Goal: Task Accomplishment & Management: Manage account settings

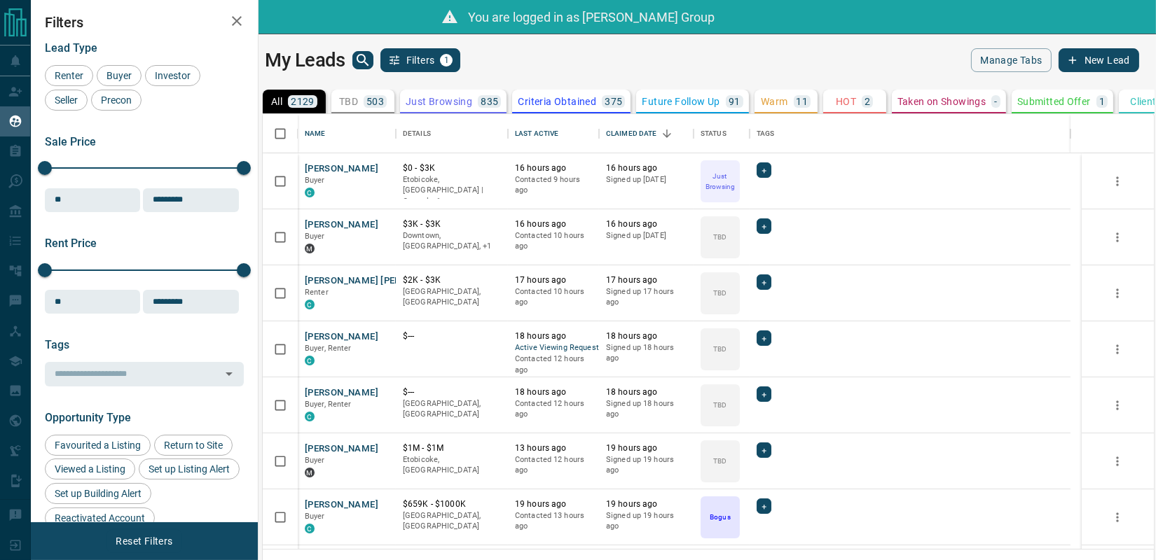
scroll to position [13, 11]
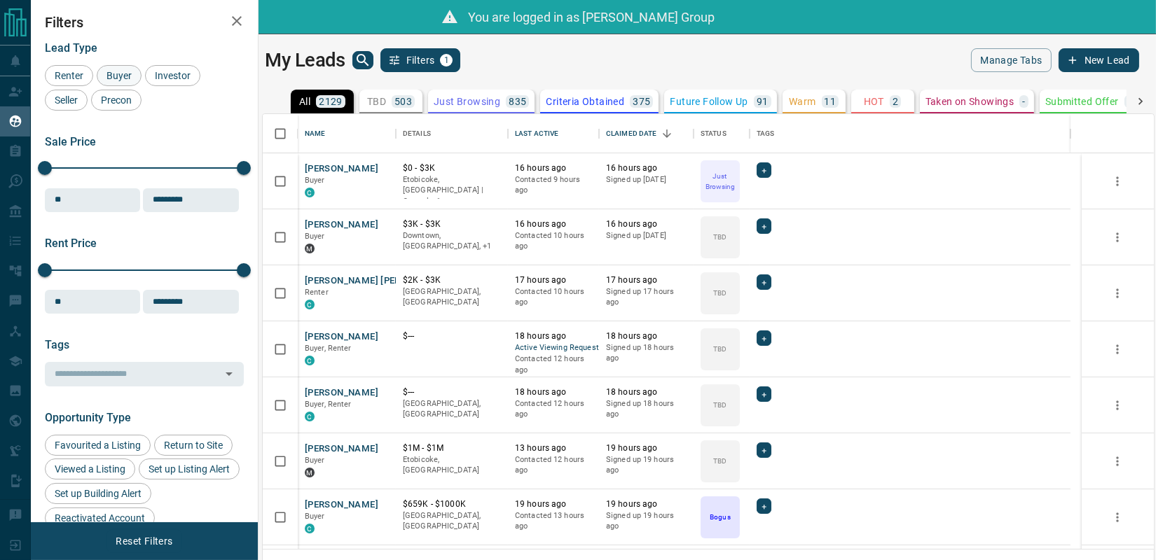
drag, startPoint x: 113, startPoint y: 72, endPoint x: 1141, endPoint y: 67, distance: 1027.1
click at [113, 72] on span "Buyer" at bounding box center [119, 75] width 35 height 11
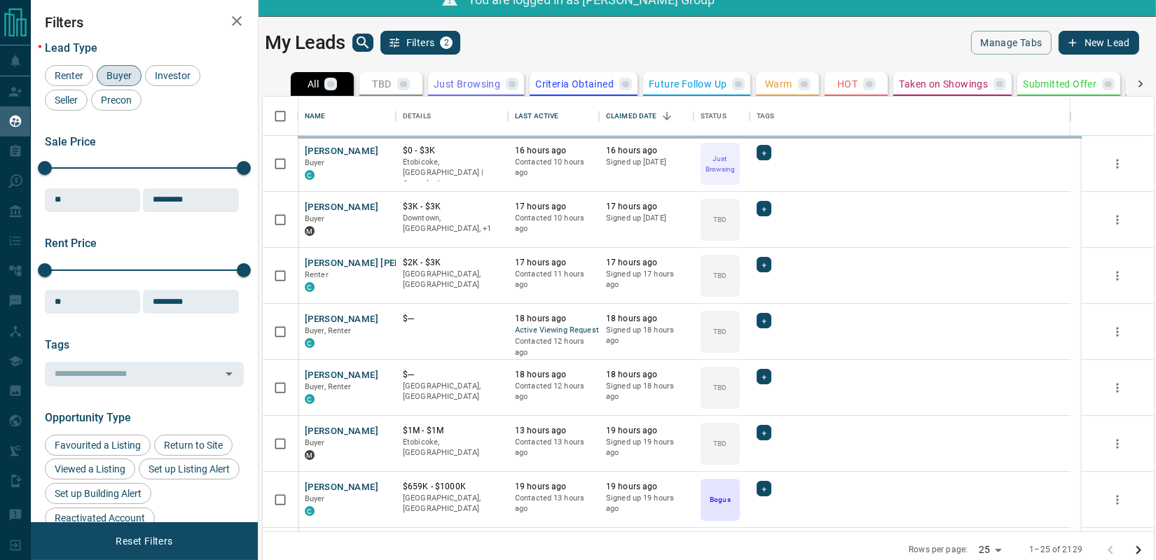
scroll to position [26, 0]
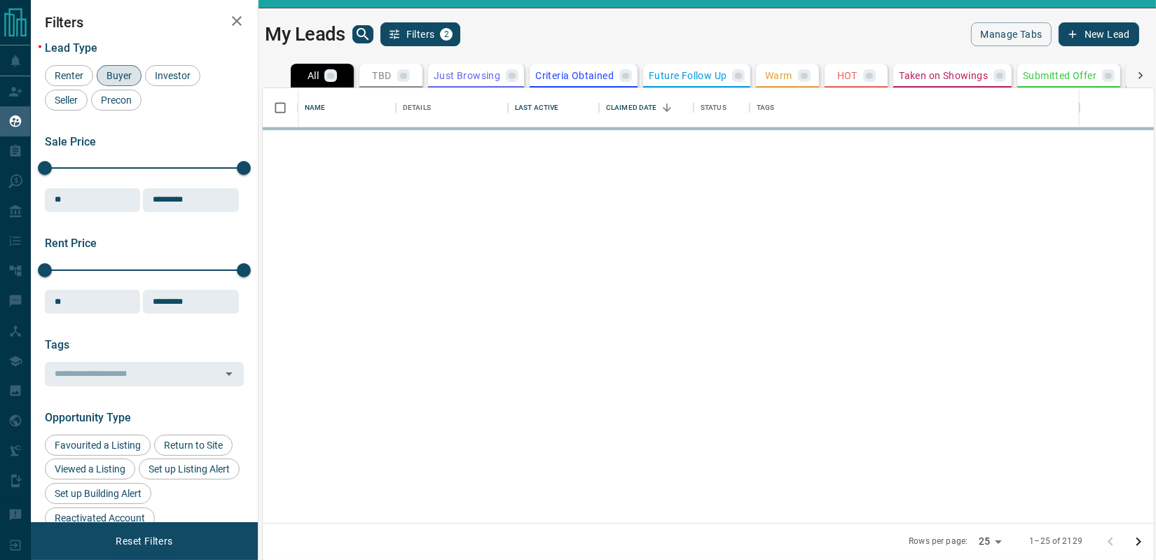
click at [1007, 542] on body "Lead Transfers Claim Leads My Leads Tasks Opportunities Deals Campaigns Automat…" at bounding box center [578, 262] width 1156 height 577
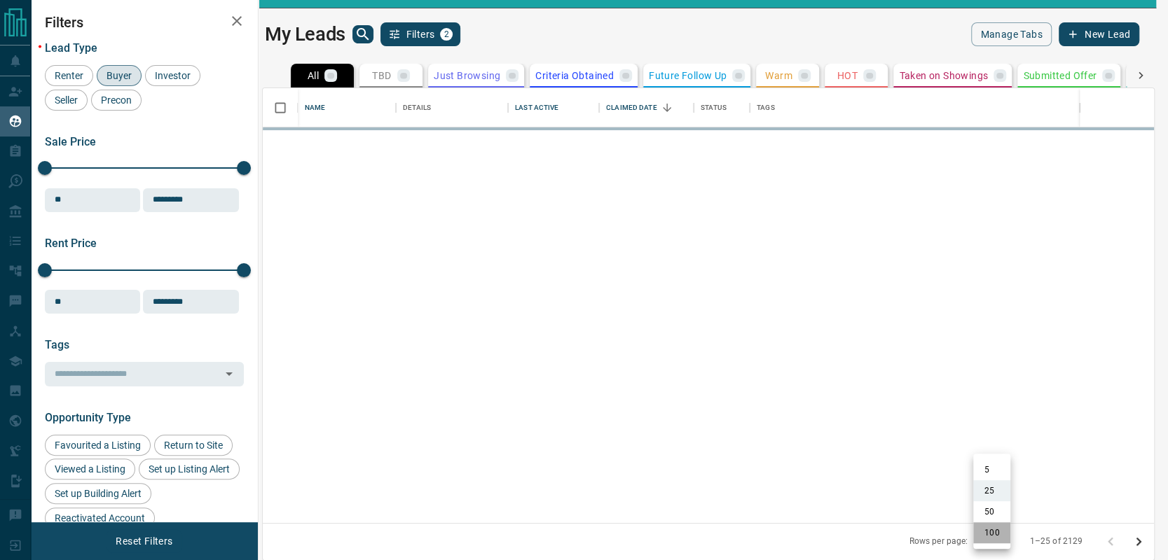
click at [995, 528] on li "100" at bounding box center [991, 533] width 37 height 21
type input "***"
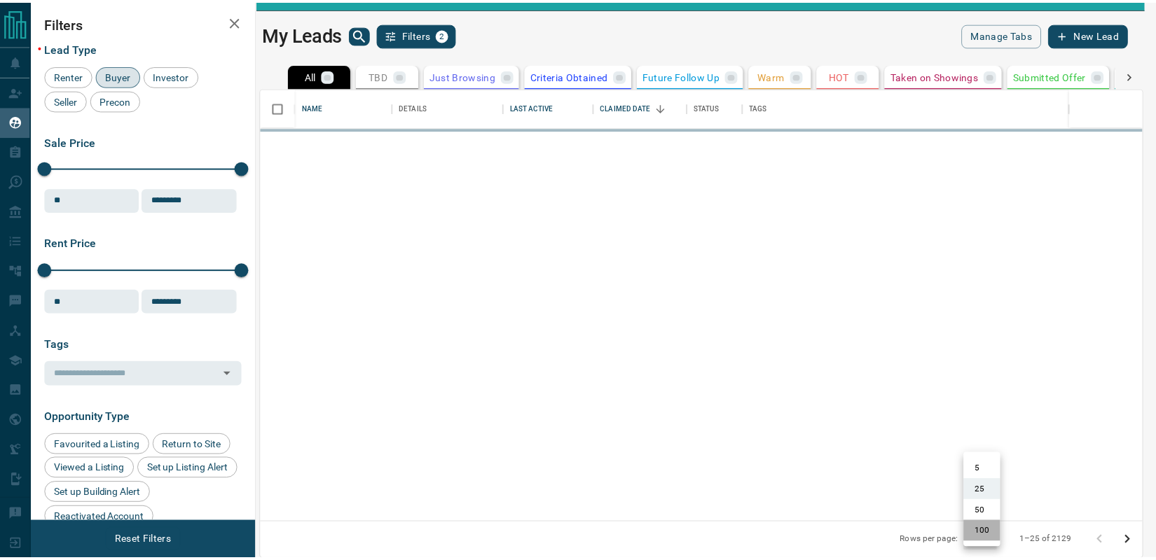
scroll to position [1, 11]
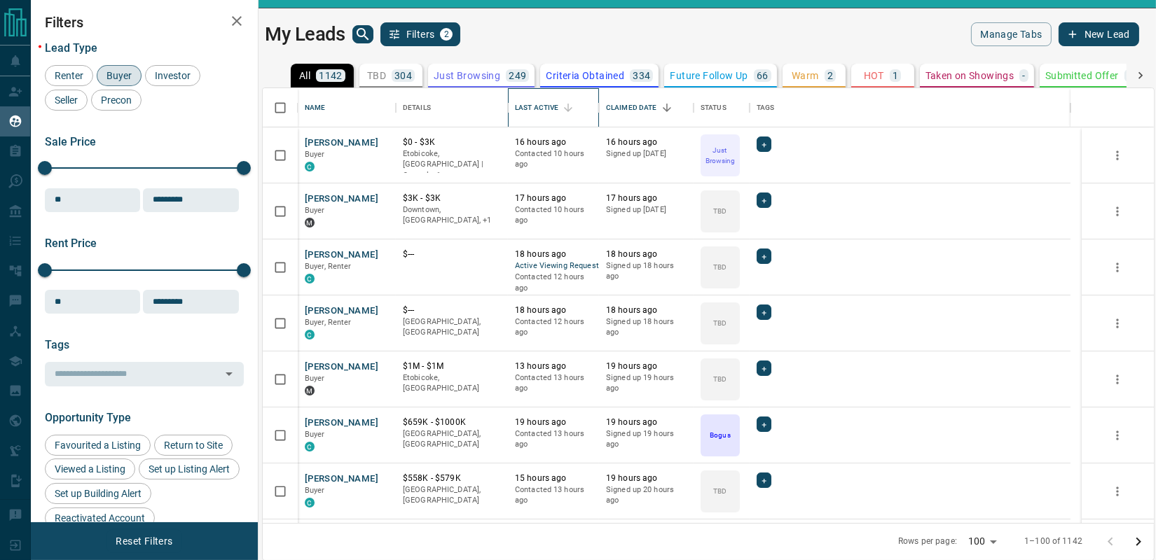
click at [530, 115] on div "Last Active" at bounding box center [536, 107] width 43 height 39
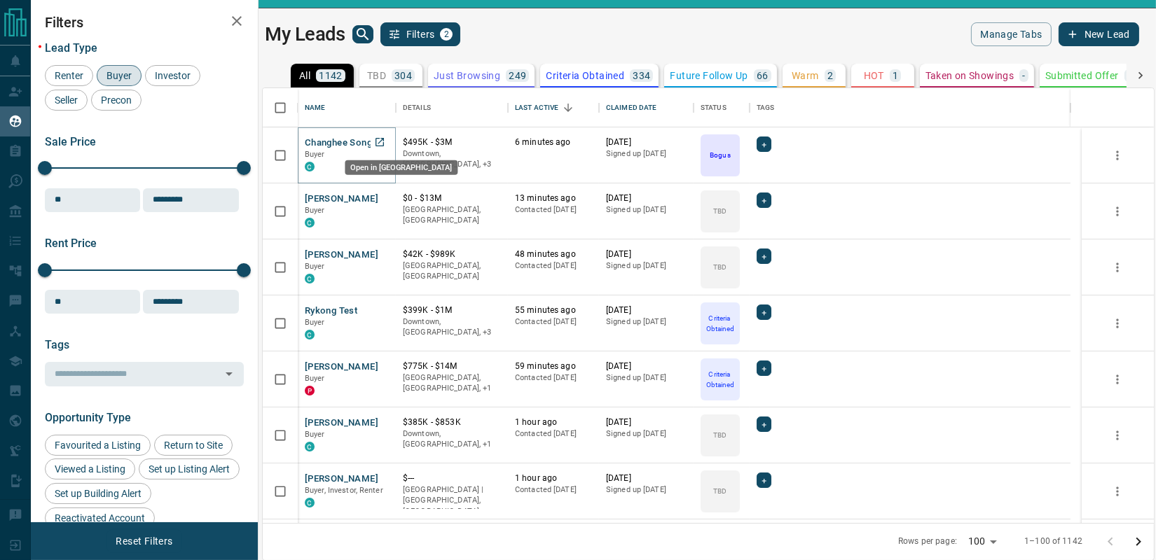
click at [380, 142] on icon "Open in New Tab" at bounding box center [379, 142] width 11 height 11
click at [378, 197] on icon "Open in New Tab" at bounding box center [380, 198] width 8 height 8
click at [382, 252] on icon "Open in New Tab" at bounding box center [379, 254] width 11 height 11
click at [380, 309] on icon "Open in New Tab" at bounding box center [379, 310] width 11 height 11
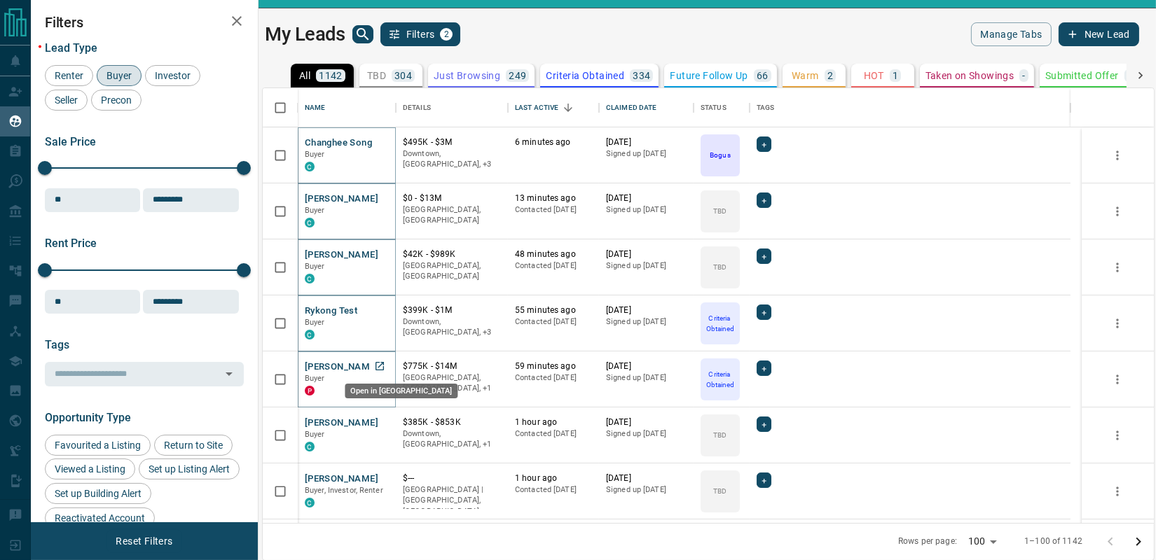
drag, startPoint x: 377, startPoint y: 364, endPoint x: 378, endPoint y: 380, distance: 16.1
click at [378, 364] on icon "Open in New Tab" at bounding box center [379, 366] width 11 height 11
click at [380, 418] on icon "Open in New Tab" at bounding box center [379, 422] width 11 height 11
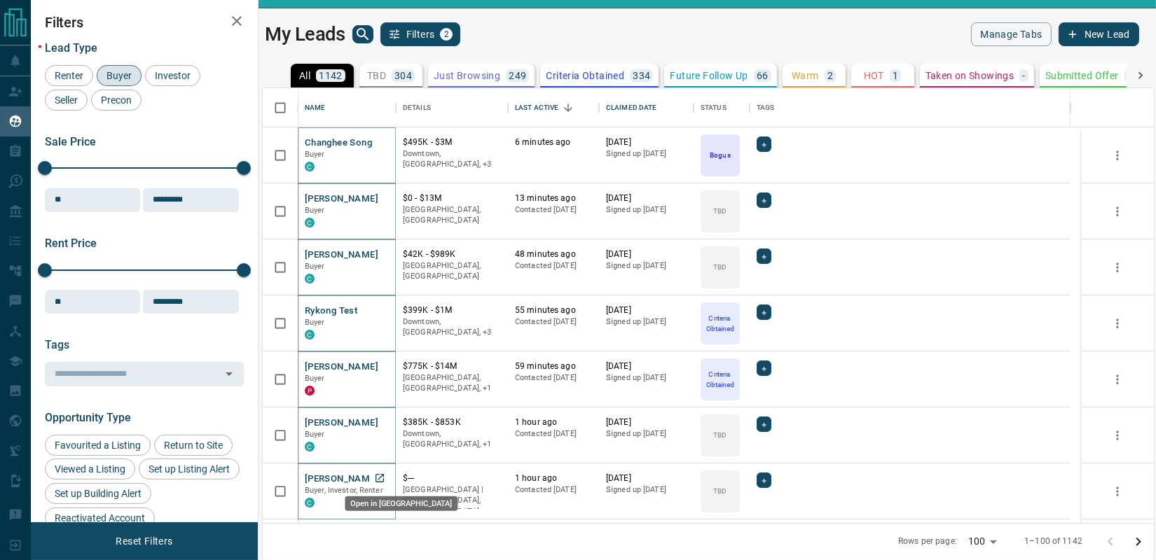
click at [383, 474] on icon "Open in New Tab" at bounding box center [380, 478] width 8 height 8
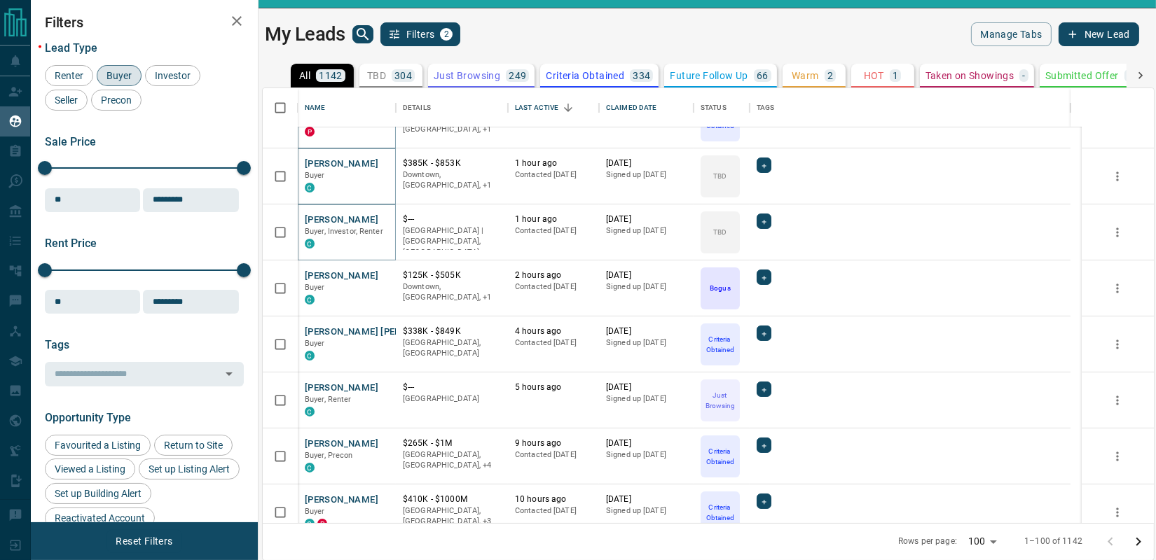
scroll to position [389, 0]
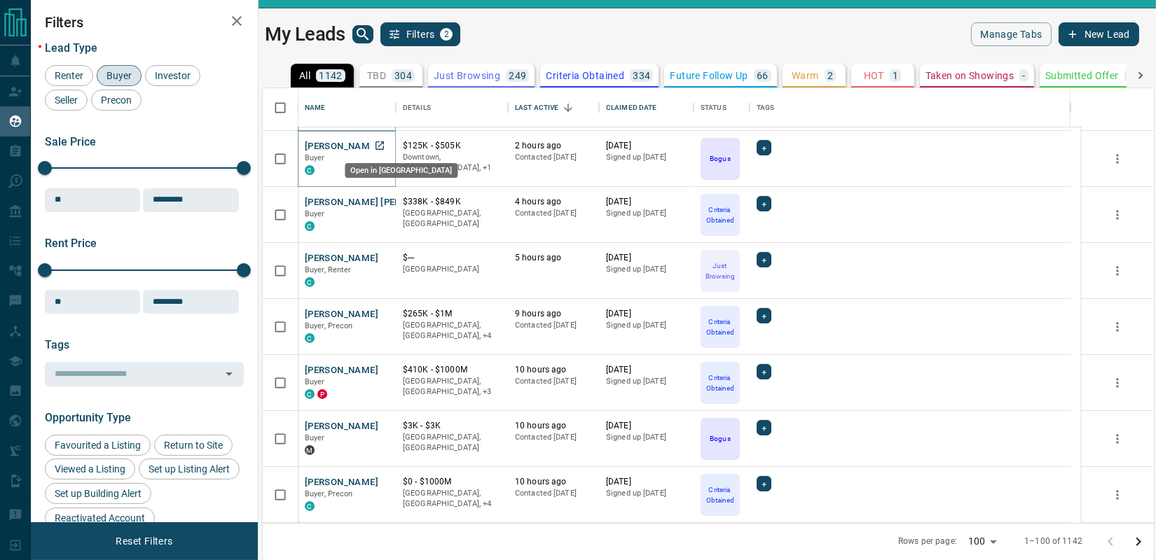
click at [380, 145] on icon "Open in New Tab" at bounding box center [379, 145] width 11 height 11
click at [381, 200] on icon "Open in New Tab" at bounding box center [379, 201] width 11 height 11
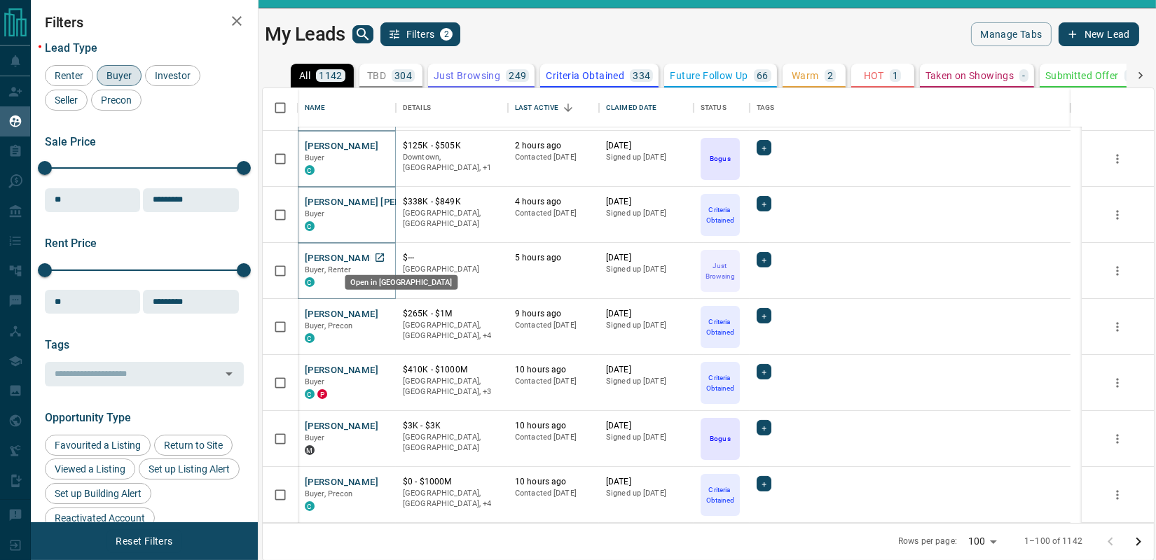
click at [379, 258] on icon "Open in New Tab" at bounding box center [379, 257] width 11 height 11
click at [382, 310] on icon "Open in New Tab" at bounding box center [380, 314] width 8 height 8
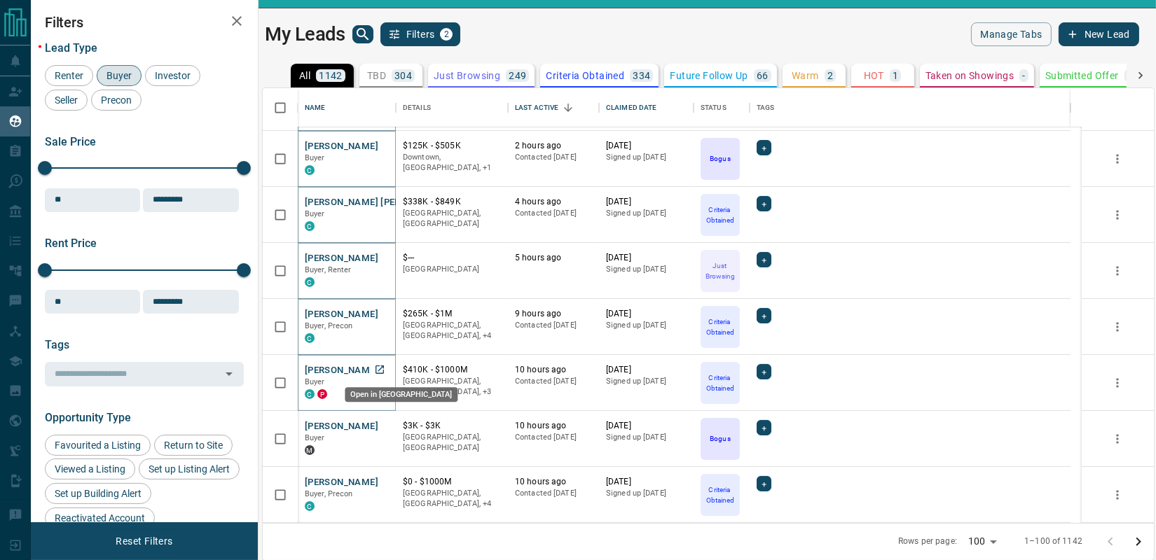
click at [378, 371] on icon "Open in New Tab" at bounding box center [379, 369] width 11 height 11
click at [380, 426] on icon "Open in New Tab" at bounding box center [379, 425] width 11 height 11
click at [378, 479] on icon "Open in New Tab" at bounding box center [379, 481] width 11 height 11
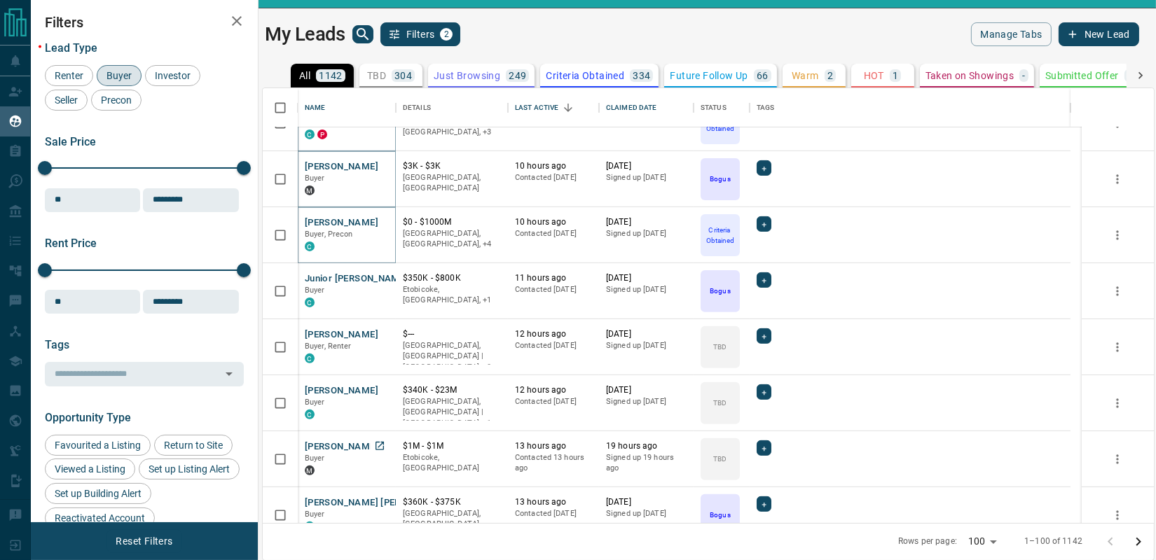
scroll to position [778, 0]
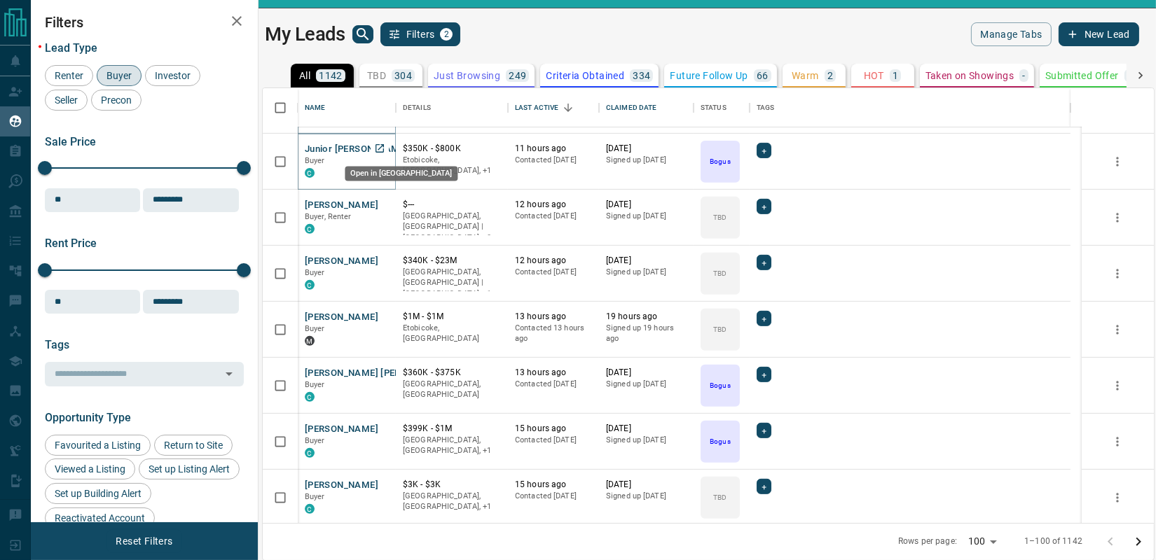
click at [379, 146] on icon "Open in New Tab" at bounding box center [379, 148] width 11 height 11
drag, startPoint x: 383, startPoint y: 198, endPoint x: 383, endPoint y: 207, distance: 9.1
click at [383, 202] on icon "Open in New Tab" at bounding box center [380, 204] width 8 height 8
click at [383, 261] on icon "Open in New Tab" at bounding box center [380, 260] width 8 height 8
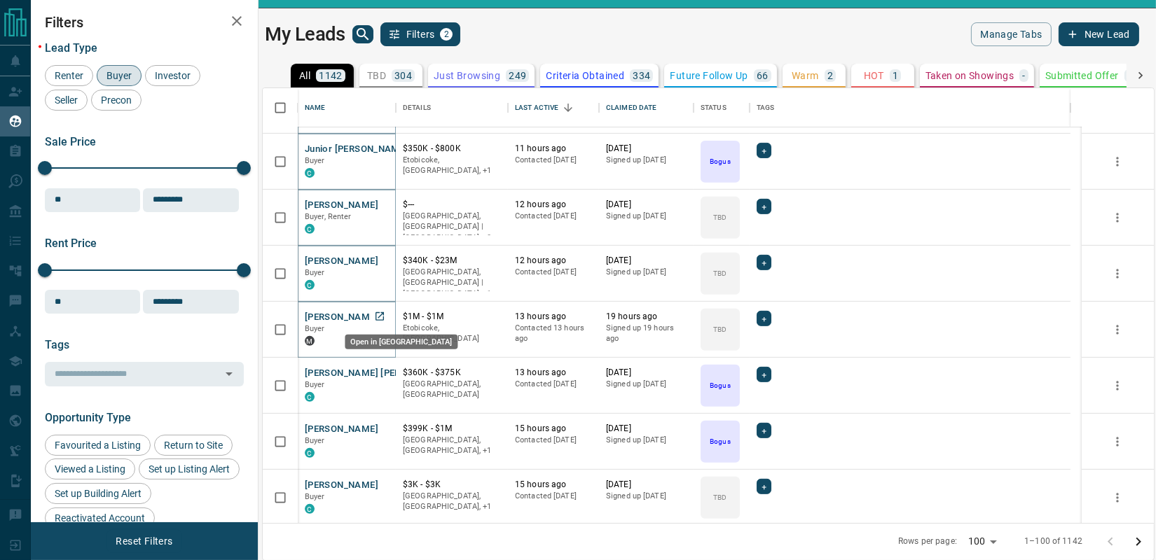
click at [374, 317] on icon "Open in New Tab" at bounding box center [379, 316] width 11 height 11
click at [379, 369] on icon "Open in New Tab" at bounding box center [379, 372] width 11 height 11
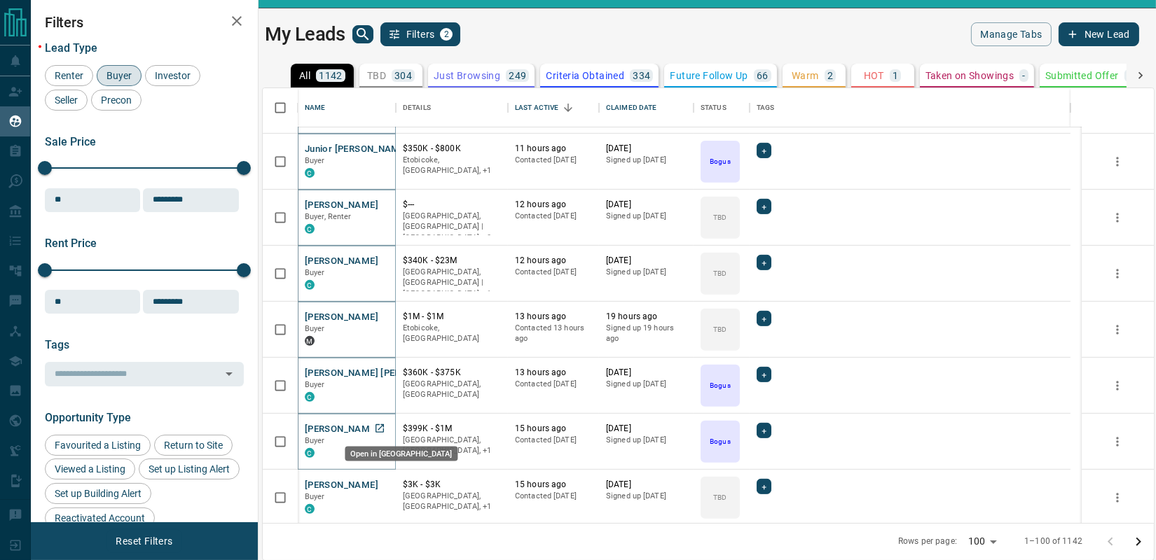
click at [378, 427] on icon "Open in New Tab" at bounding box center [379, 428] width 11 height 11
click at [380, 482] on icon "Open in New Tab" at bounding box center [380, 485] width 8 height 8
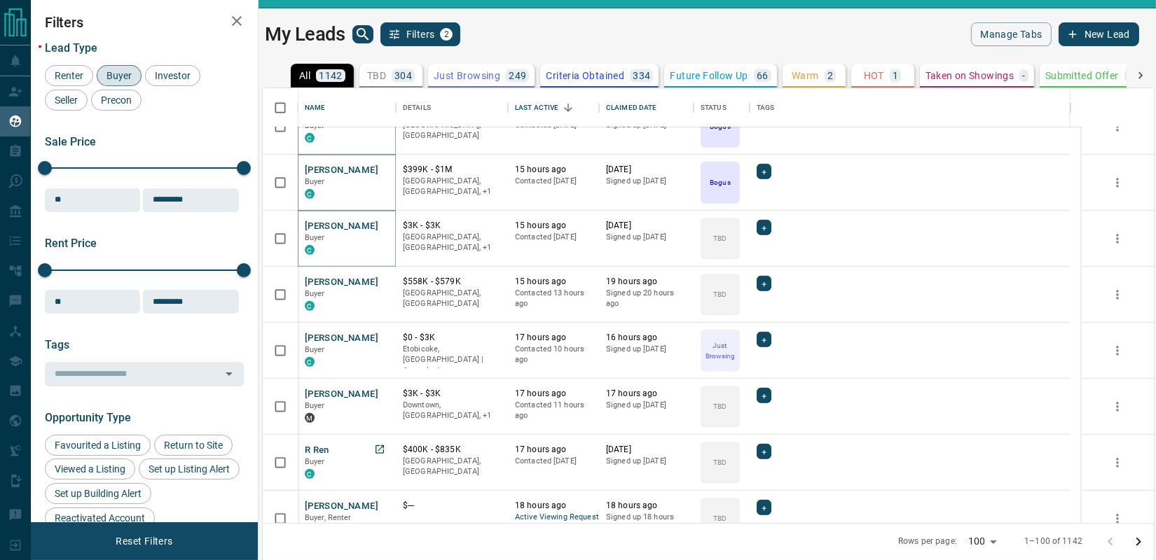
scroll to position [1167, 0]
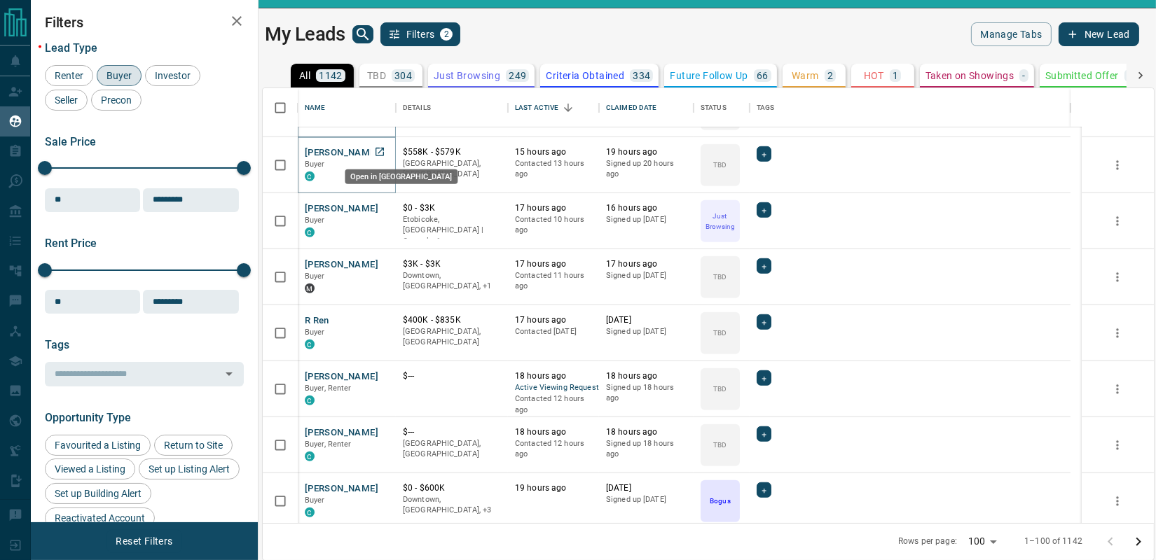
drag, startPoint x: 382, startPoint y: 152, endPoint x: 399, endPoint y: 222, distance: 72.2
click at [383, 151] on icon "Open in New Tab" at bounding box center [379, 151] width 11 height 11
click at [383, 205] on icon "Open in New Tab" at bounding box center [380, 208] width 8 height 8
click at [377, 266] on icon "Open in New Tab" at bounding box center [380, 264] width 8 height 8
click at [378, 322] on icon "Open in New Tab" at bounding box center [379, 320] width 11 height 11
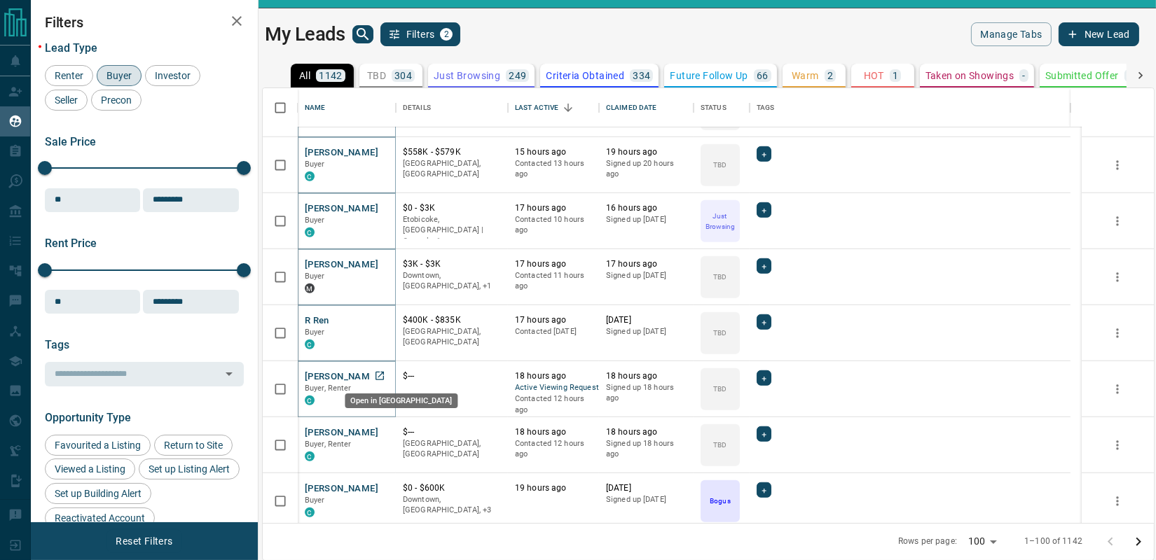
click at [380, 372] on icon "Open in New Tab" at bounding box center [380, 376] width 8 height 8
click at [385, 436] on link "Open in New Tab" at bounding box center [380, 432] width 18 height 18
click at [378, 490] on icon "Open in New Tab" at bounding box center [380, 488] width 8 height 8
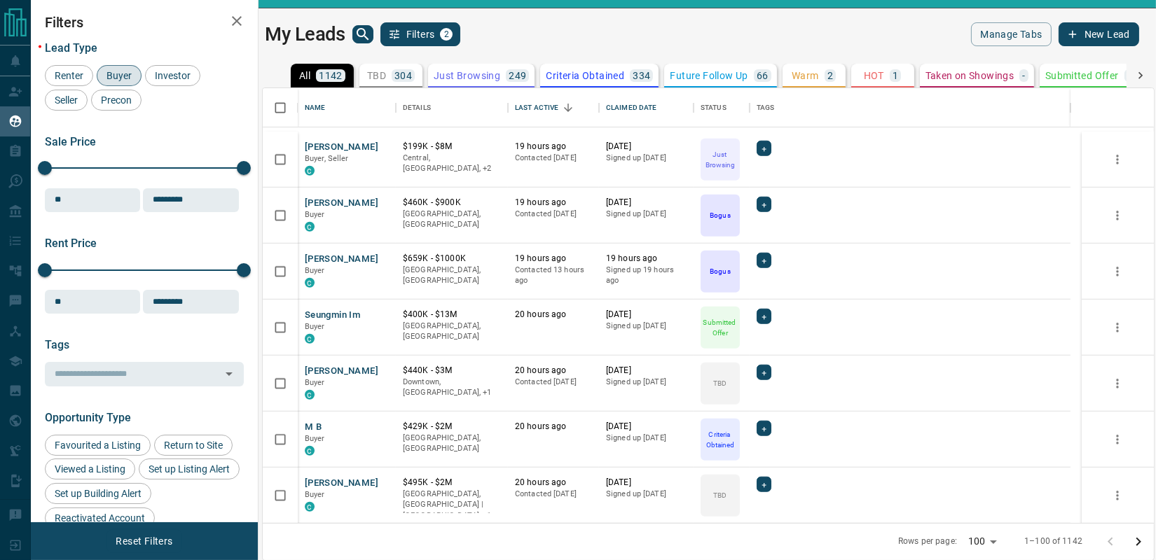
scroll to position [1686, 0]
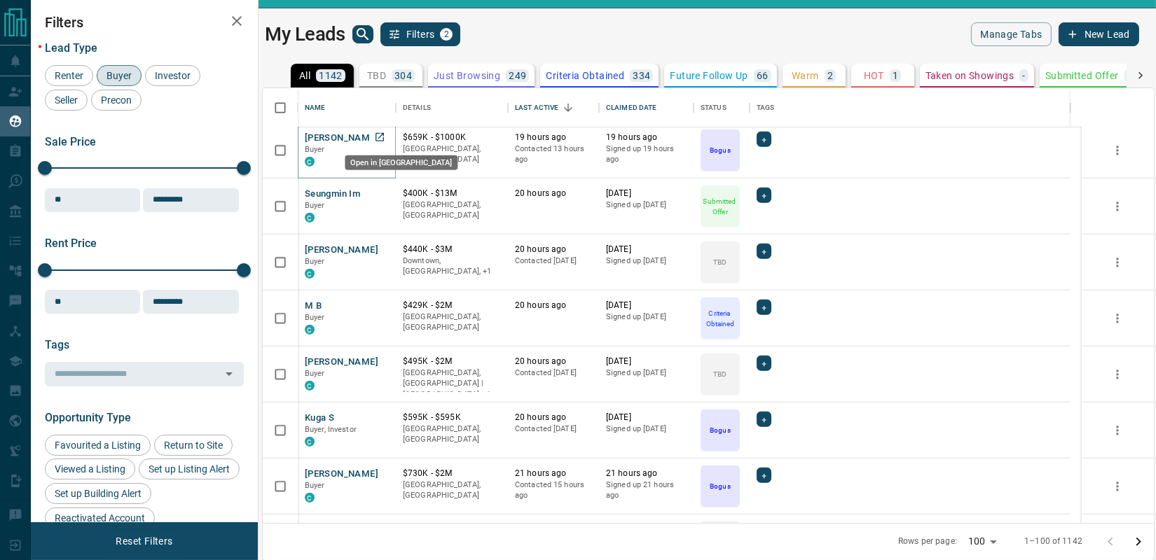
click at [384, 139] on icon "Open in New Tab" at bounding box center [379, 137] width 11 height 11
click at [378, 191] on icon "Open in New Tab" at bounding box center [379, 193] width 11 height 11
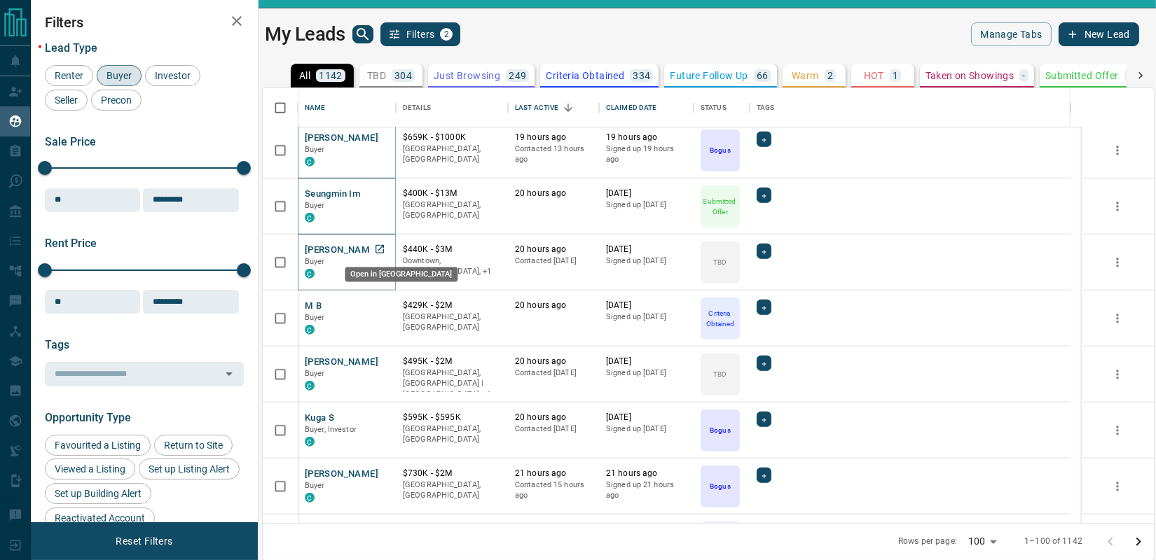
click at [376, 249] on icon "Open in New Tab" at bounding box center [379, 249] width 11 height 11
click at [376, 305] on icon "Open in New Tab" at bounding box center [379, 305] width 11 height 11
click at [382, 359] on icon "Open in New Tab" at bounding box center [379, 361] width 11 height 11
click at [384, 418] on icon "Open in New Tab" at bounding box center [379, 417] width 11 height 11
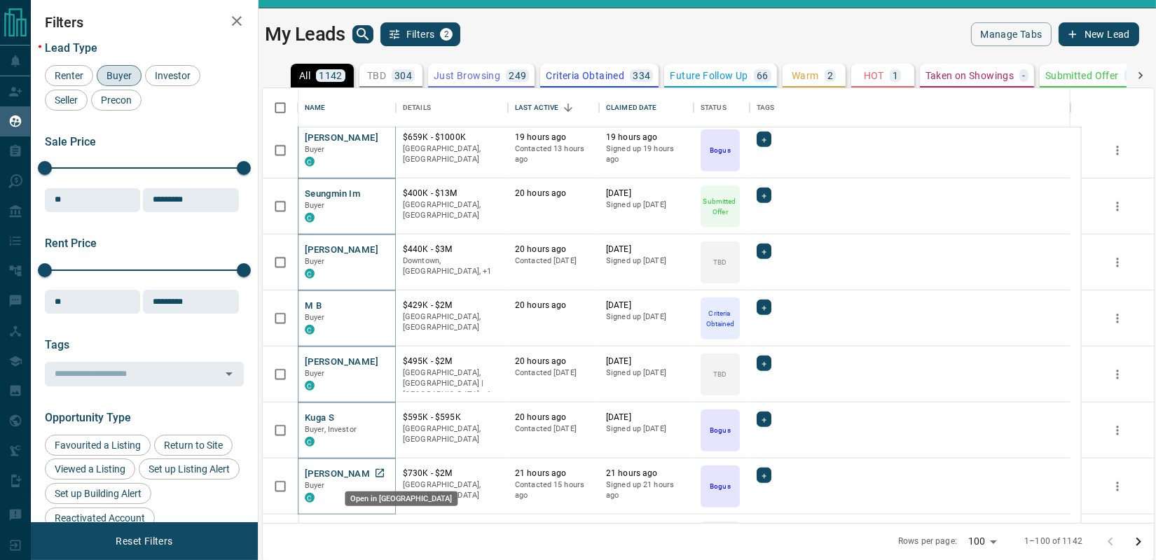
click at [378, 469] on icon "Open in New Tab" at bounding box center [379, 473] width 11 height 11
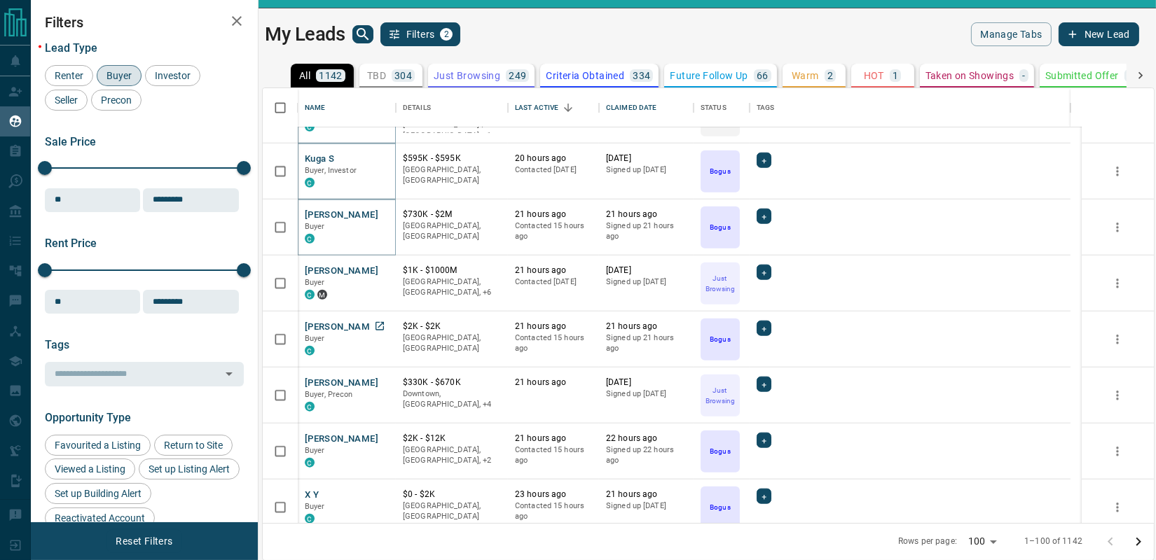
scroll to position [2075, 0]
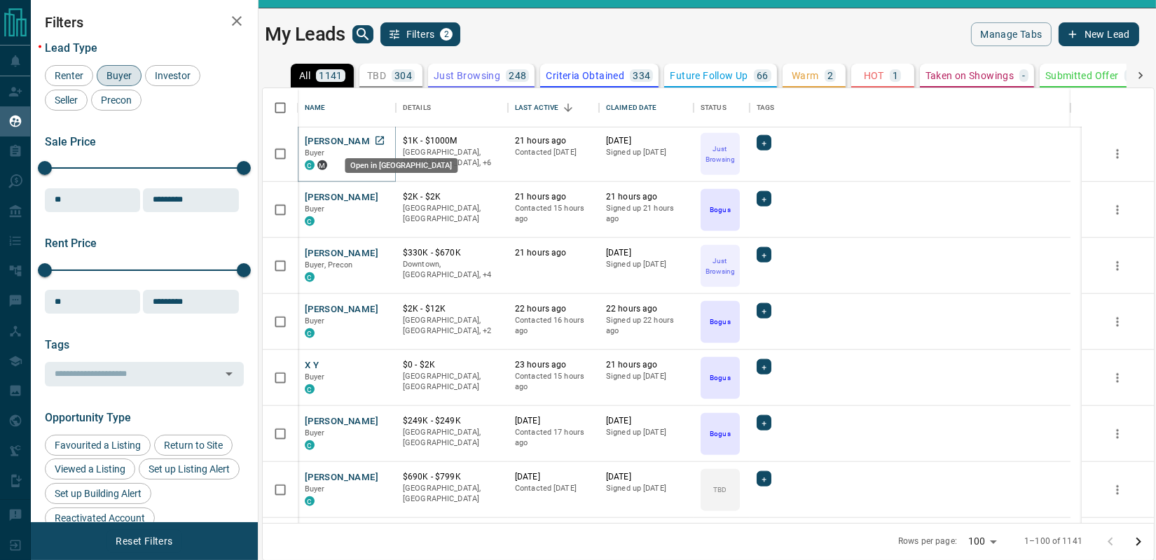
click at [372, 138] on link "Open in New Tab" at bounding box center [380, 141] width 18 height 18
click at [380, 193] on icon "Open in New Tab" at bounding box center [379, 196] width 11 height 11
click at [377, 249] on icon "Open in New Tab" at bounding box center [380, 253] width 8 height 8
click at [380, 310] on icon "Open in New Tab" at bounding box center [379, 308] width 11 height 11
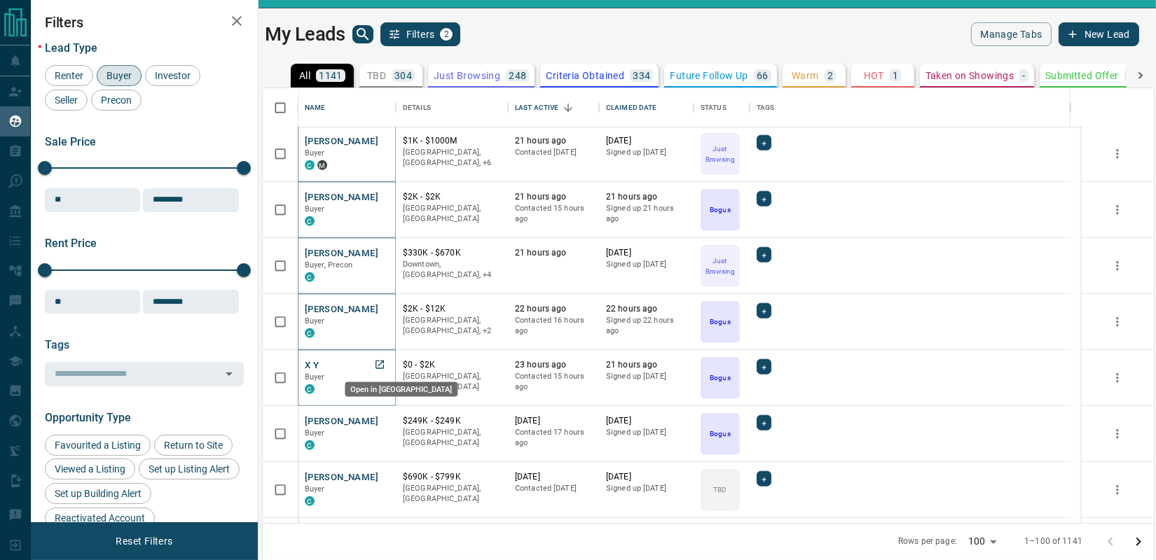
click at [376, 366] on icon "Open in New Tab" at bounding box center [379, 364] width 11 height 11
click at [375, 420] on icon "Open in New Tab" at bounding box center [379, 420] width 11 height 11
click at [383, 474] on icon "Open in New Tab" at bounding box center [379, 476] width 11 height 11
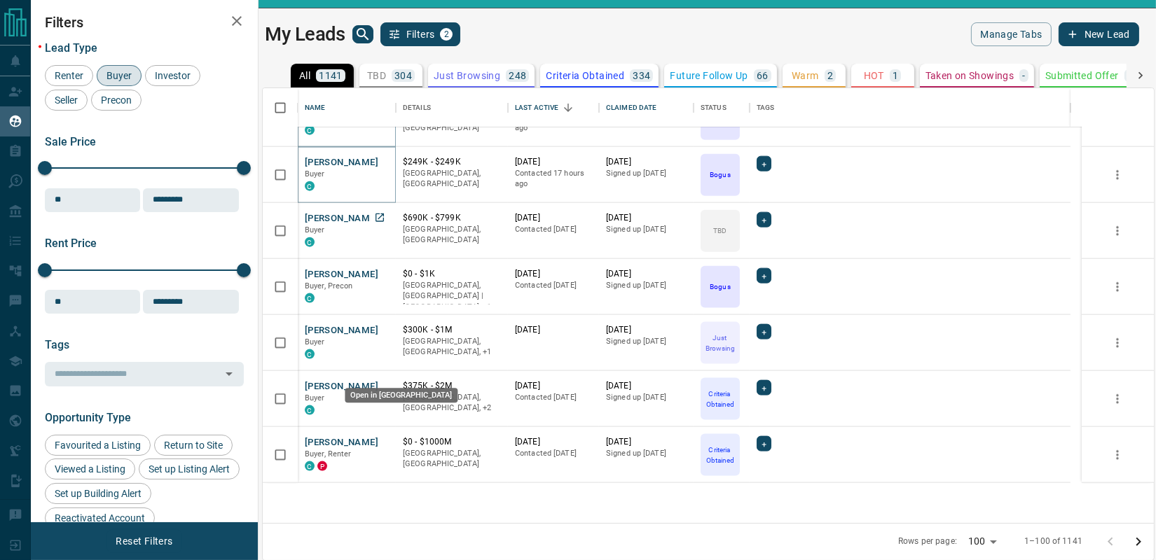
scroll to position [2335, 0]
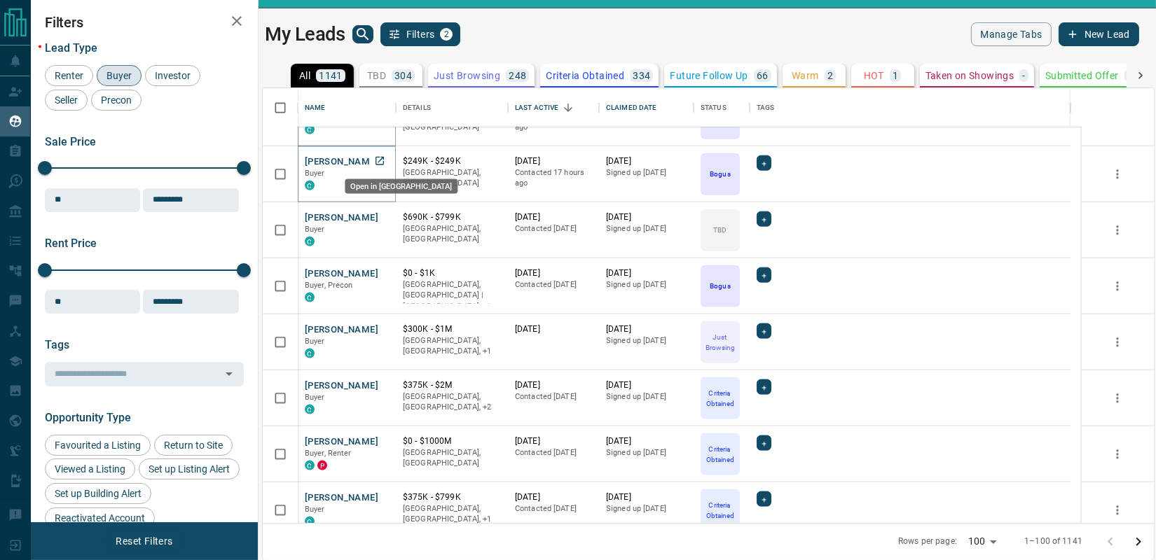
click at [376, 160] on icon "Open in New Tab" at bounding box center [380, 161] width 8 height 8
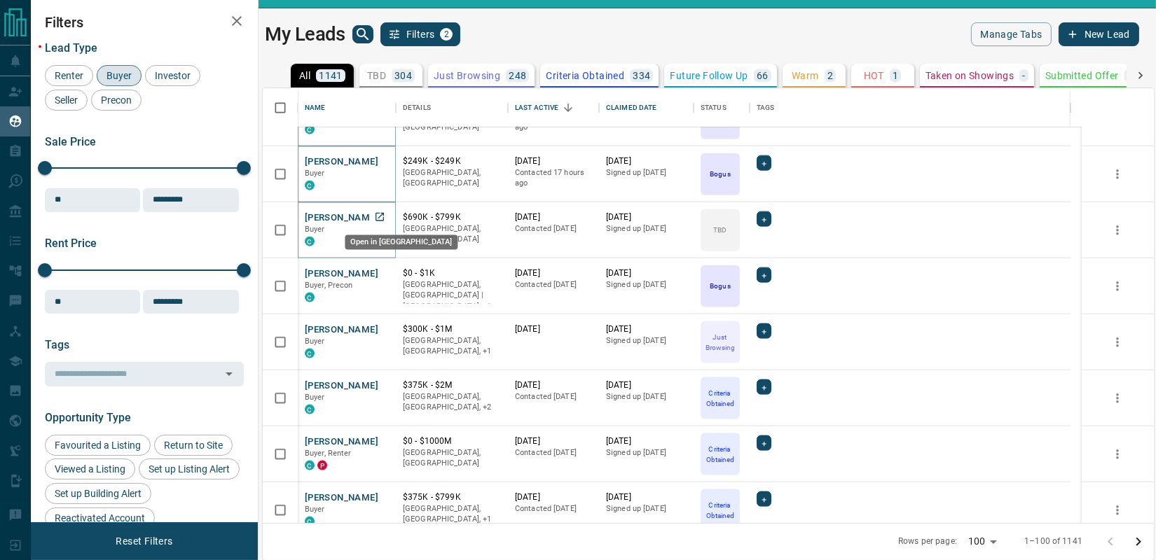
click at [378, 218] on icon "Open in New Tab" at bounding box center [379, 217] width 11 height 11
click at [378, 275] on icon "Open in New Tab" at bounding box center [379, 273] width 11 height 11
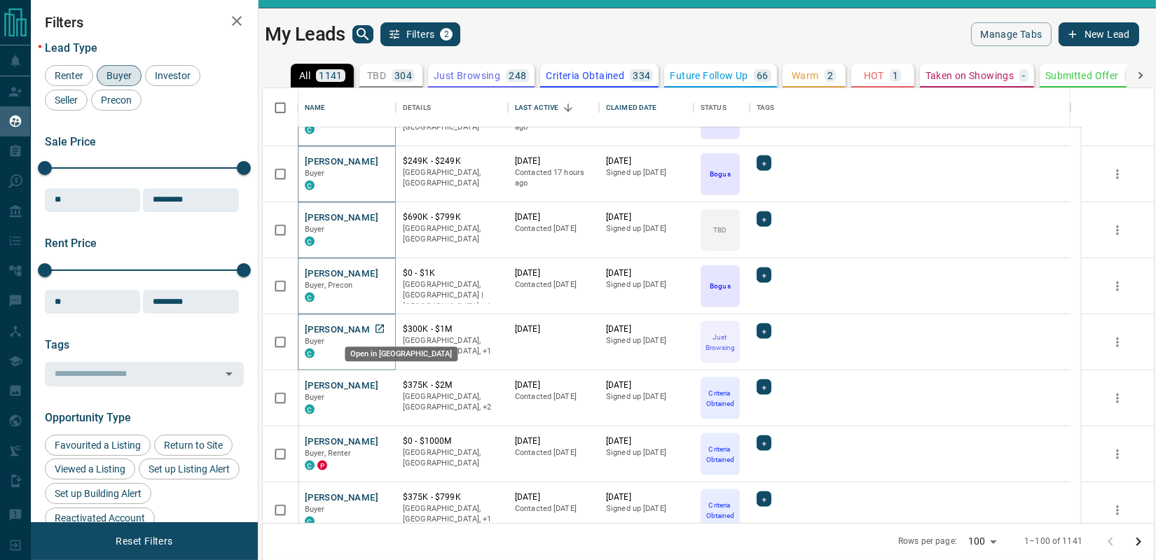
click at [380, 329] on icon "Open in New Tab" at bounding box center [379, 329] width 11 height 11
click at [378, 384] on icon "Open in New Tab" at bounding box center [380, 385] width 8 height 8
click at [378, 443] on icon "Open in New Tab" at bounding box center [379, 441] width 11 height 11
click at [383, 497] on icon "Open in New Tab" at bounding box center [379, 497] width 11 height 11
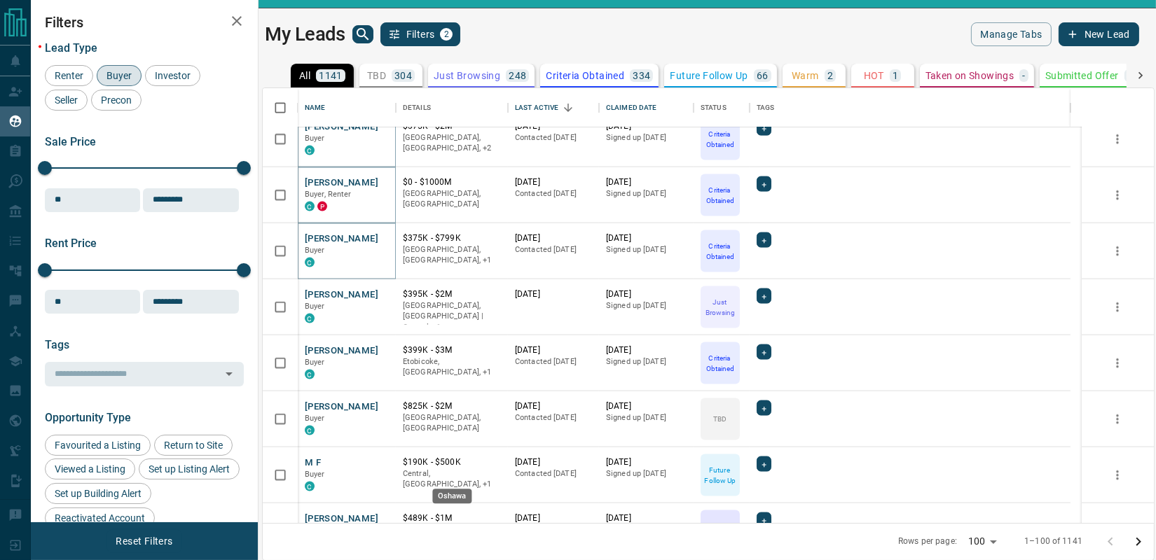
scroll to position [2724, 0]
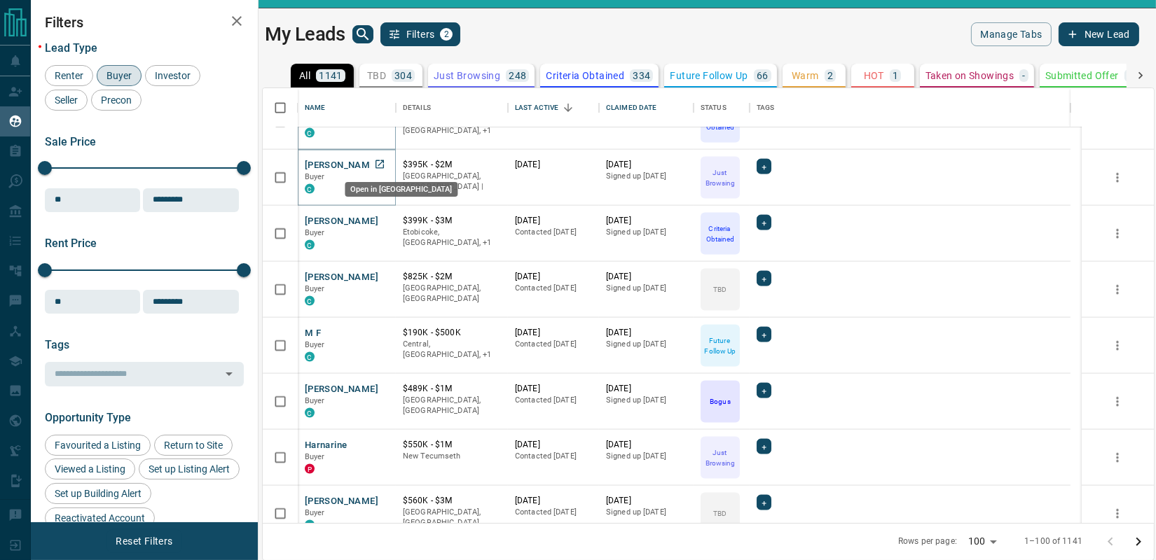
click at [382, 156] on link "Open in New Tab" at bounding box center [380, 165] width 18 height 18
click at [380, 218] on icon "Open in New Tab" at bounding box center [380, 220] width 8 height 8
click at [380, 273] on icon "Open in New Tab" at bounding box center [379, 276] width 11 height 11
click at [383, 331] on icon "Open in New Tab" at bounding box center [380, 333] width 8 height 8
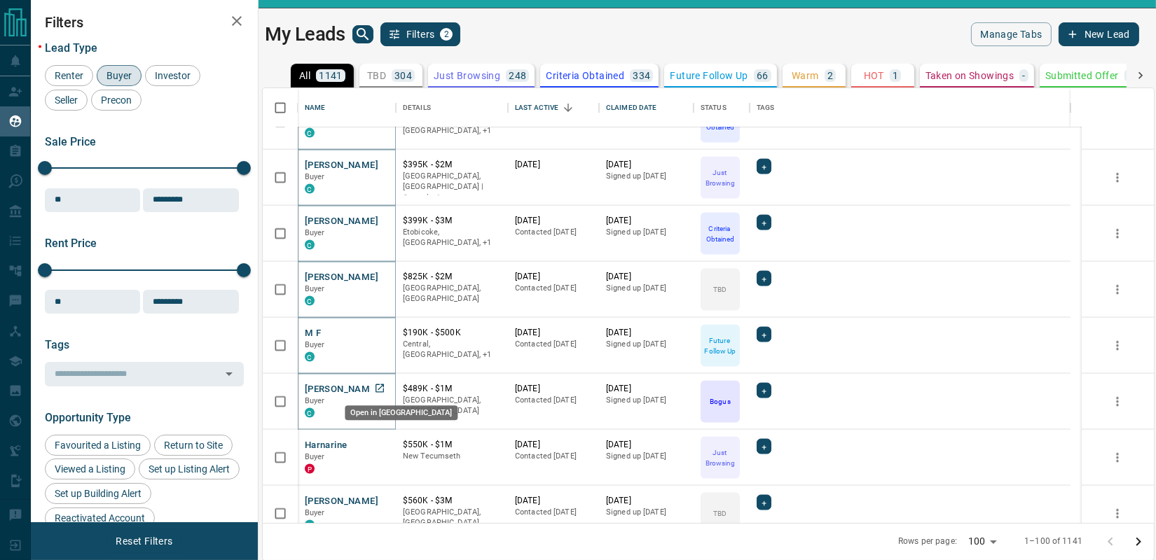
click at [381, 387] on icon "Open in New Tab" at bounding box center [379, 388] width 11 height 11
click at [376, 446] on icon "Open in New Tab" at bounding box center [379, 444] width 11 height 11
click at [379, 496] on icon "Open in New Tab" at bounding box center [379, 500] width 11 height 11
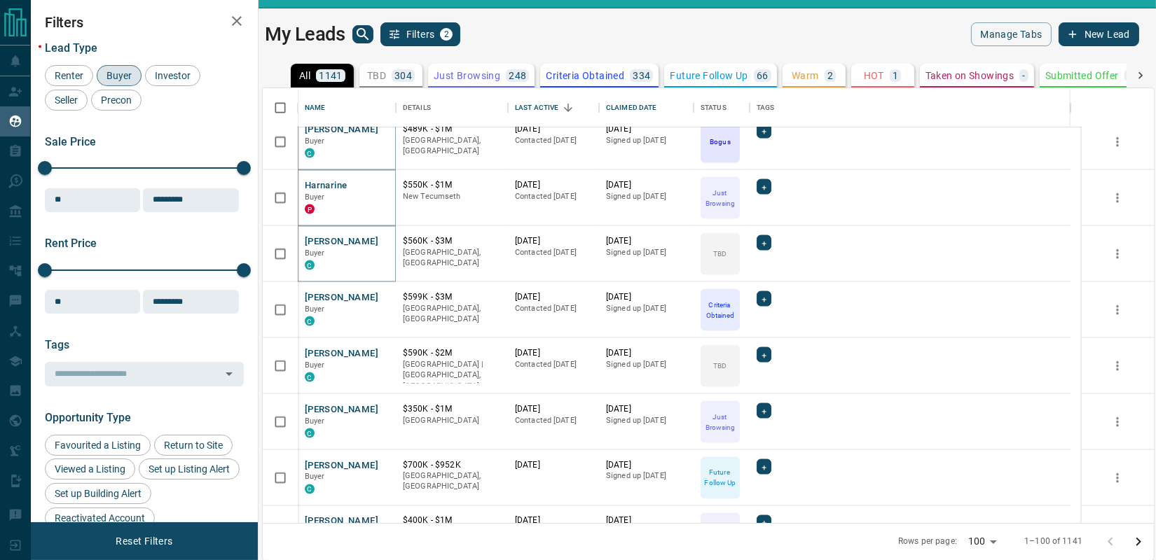
scroll to position [3113, 0]
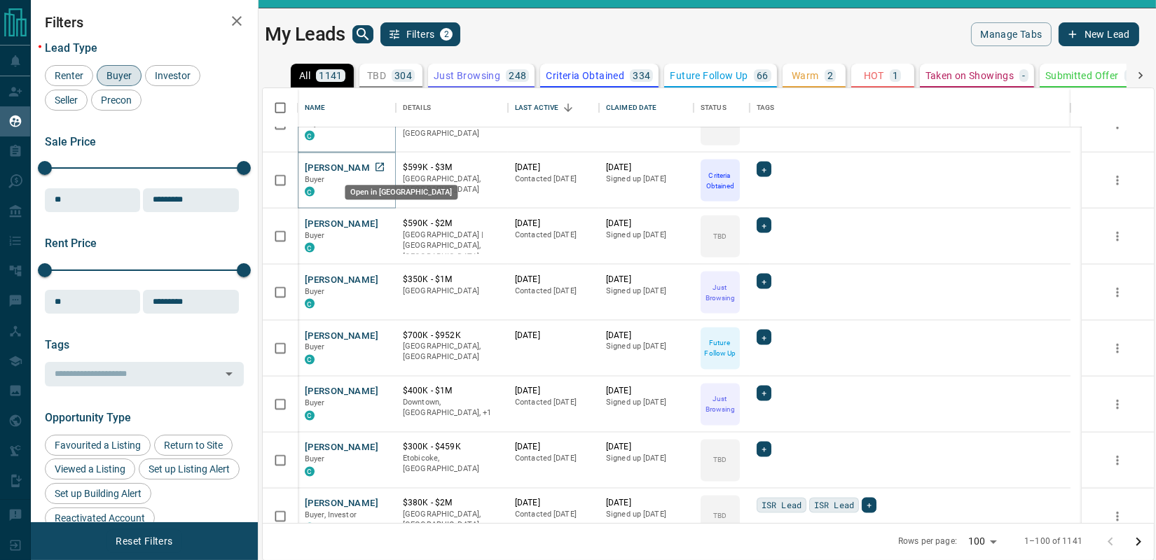
click at [380, 165] on icon "Open in New Tab" at bounding box center [380, 167] width 8 height 8
click at [377, 226] on icon "Open in New Tab" at bounding box center [380, 223] width 8 height 8
click at [379, 279] on icon "Open in New Tab" at bounding box center [379, 279] width 11 height 11
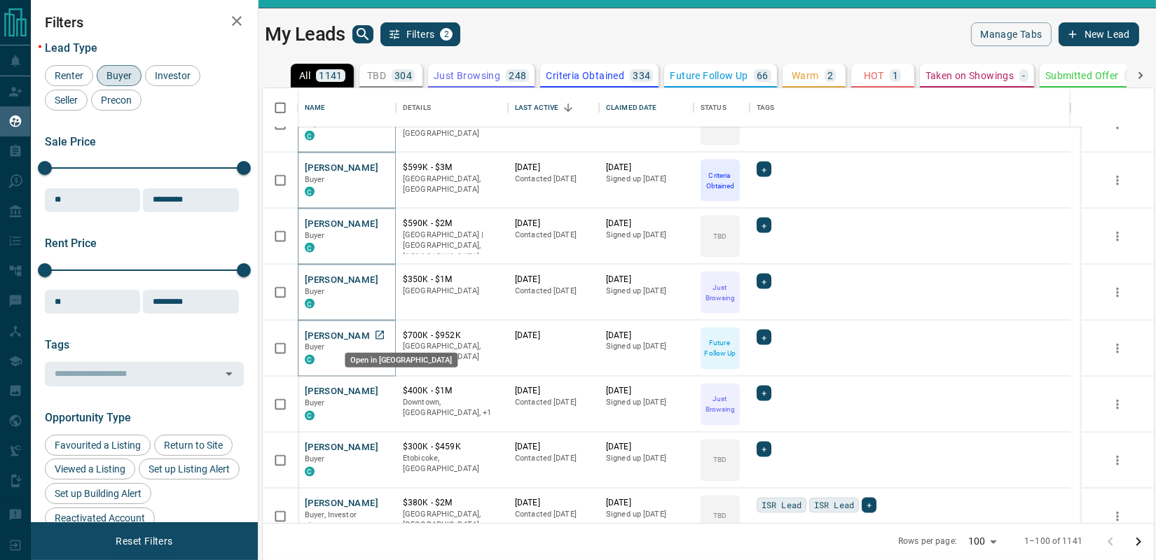
click at [378, 331] on icon "Open in New Tab" at bounding box center [379, 335] width 11 height 11
click at [380, 390] on icon "Open in New Tab" at bounding box center [380, 391] width 8 height 8
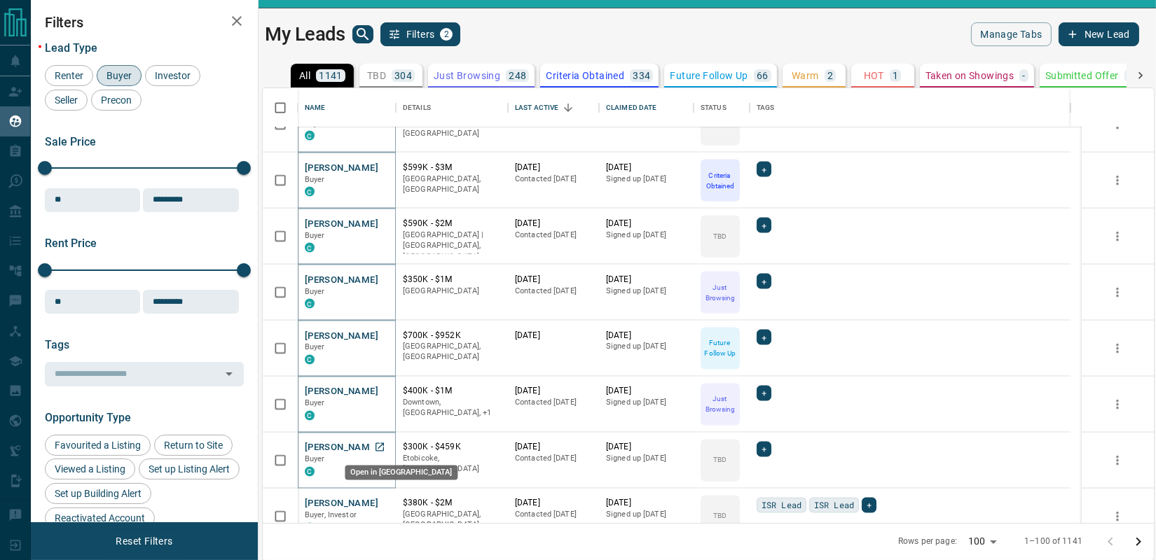
click at [380, 443] on icon "Open in New Tab" at bounding box center [379, 447] width 11 height 11
click at [378, 500] on icon "Open in New Tab" at bounding box center [379, 503] width 11 height 11
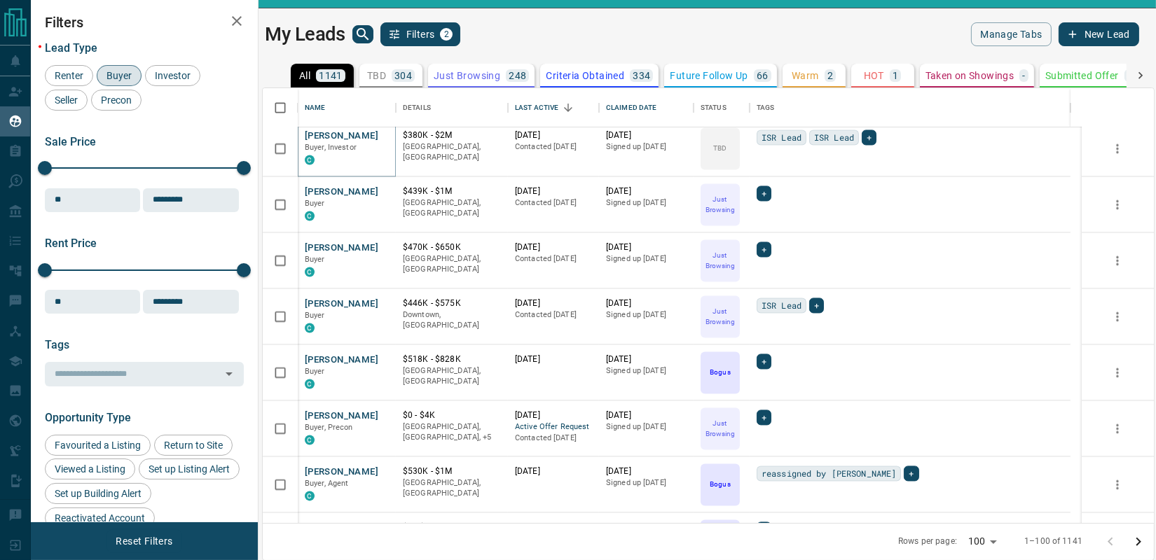
scroll to position [3503, 0]
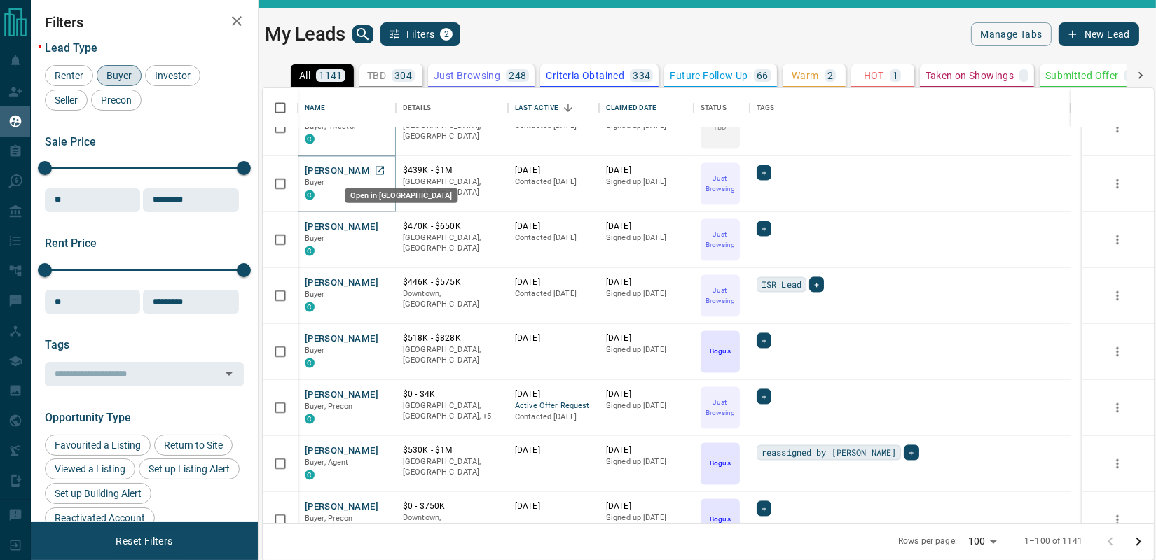
click at [378, 169] on icon "Open in New Tab" at bounding box center [379, 170] width 11 height 11
click at [383, 228] on icon "Open in New Tab" at bounding box center [380, 226] width 8 height 8
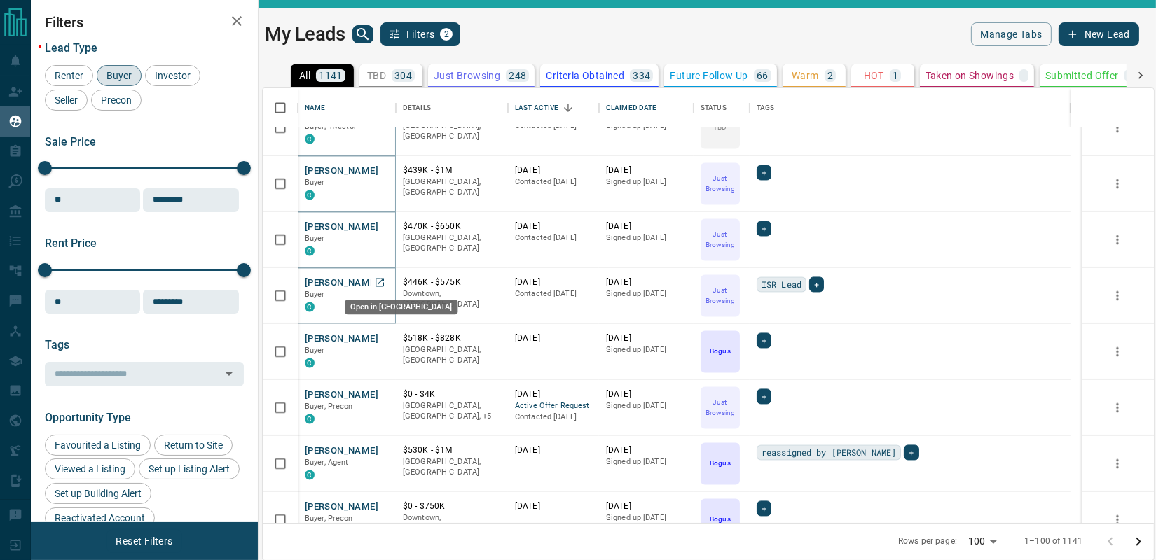
click at [383, 282] on icon "Open in New Tab" at bounding box center [380, 282] width 8 height 8
click at [374, 335] on icon "Open in New Tab" at bounding box center [379, 338] width 11 height 11
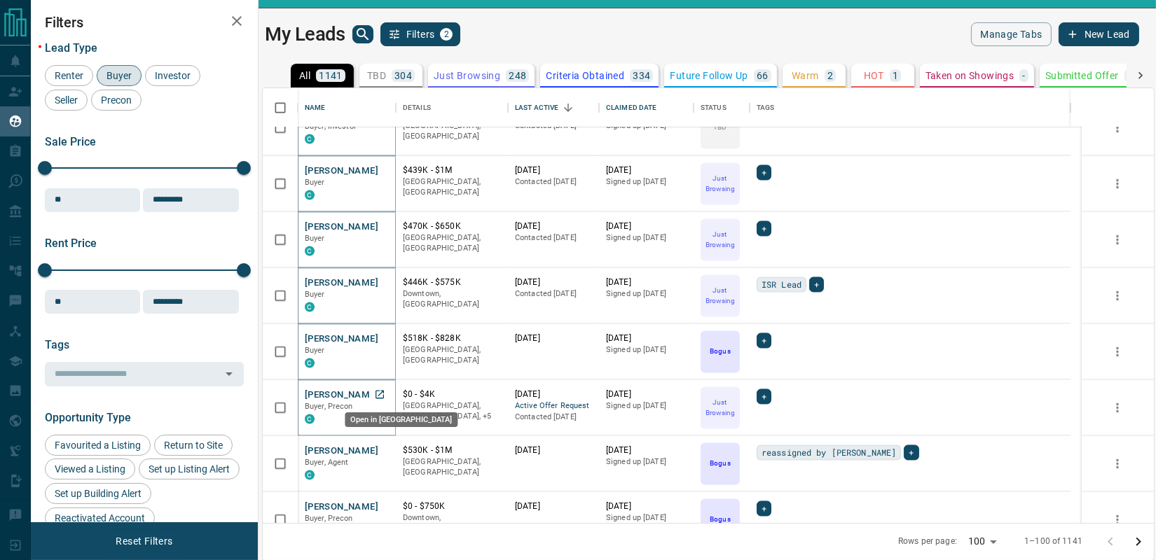
click at [379, 392] on icon "Open in New Tab" at bounding box center [379, 394] width 11 height 11
click at [377, 453] on icon "Open in New Tab" at bounding box center [380, 450] width 8 height 8
click at [383, 504] on icon "Open in New Tab" at bounding box center [379, 506] width 11 height 11
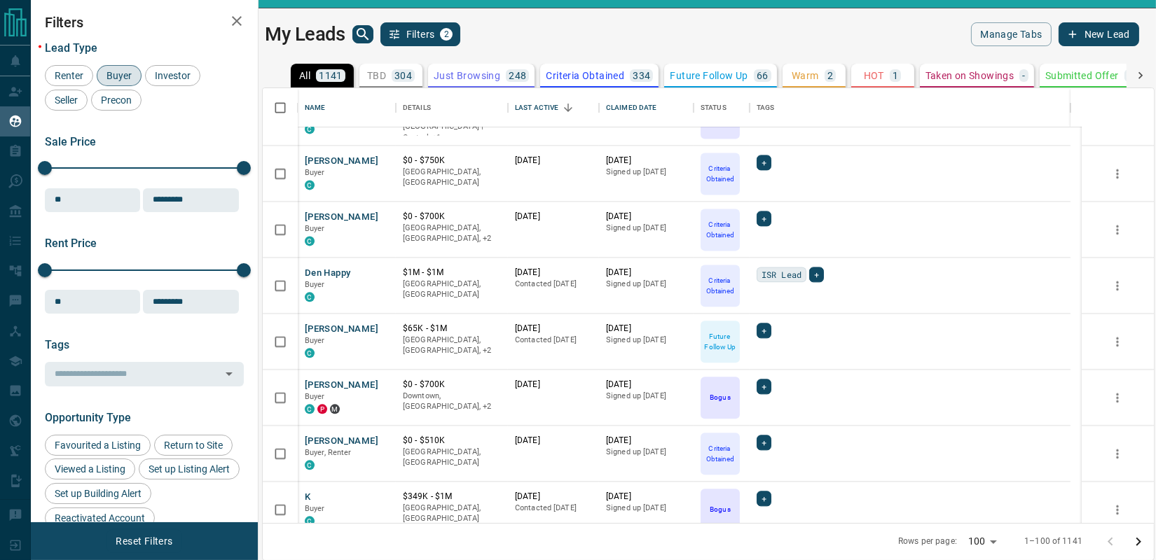
scroll to position [4021, 0]
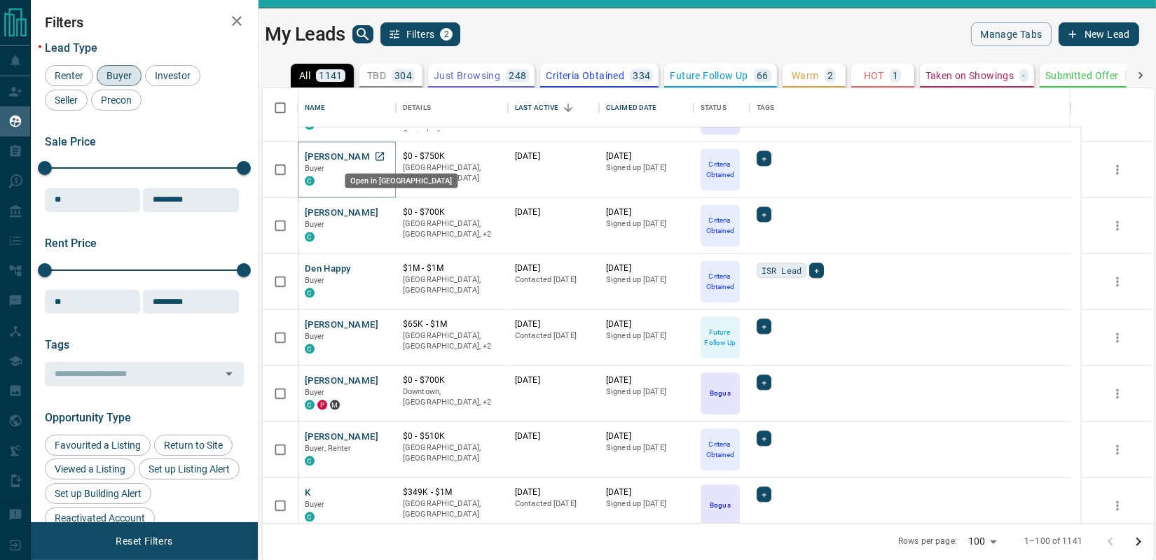
click at [380, 153] on icon "Open in New Tab" at bounding box center [380, 156] width 8 height 8
click at [381, 209] on icon "Open in New Tab" at bounding box center [380, 212] width 8 height 8
click at [381, 270] on icon "Open in New Tab" at bounding box center [380, 268] width 8 height 8
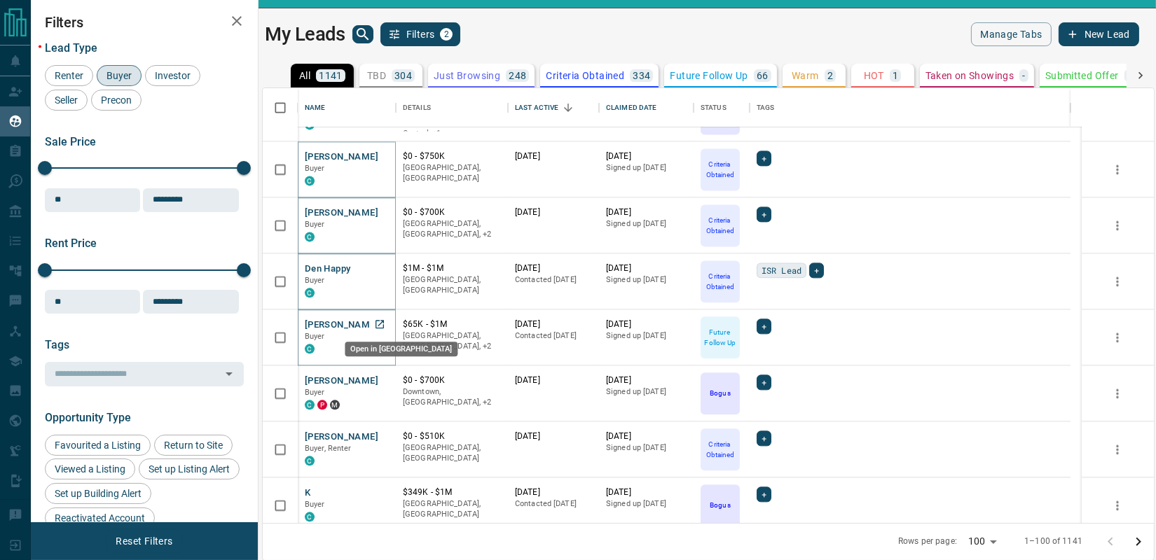
click at [378, 322] on icon "Open in New Tab" at bounding box center [379, 324] width 11 height 11
click at [377, 379] on icon "Open in New Tab" at bounding box center [379, 380] width 11 height 11
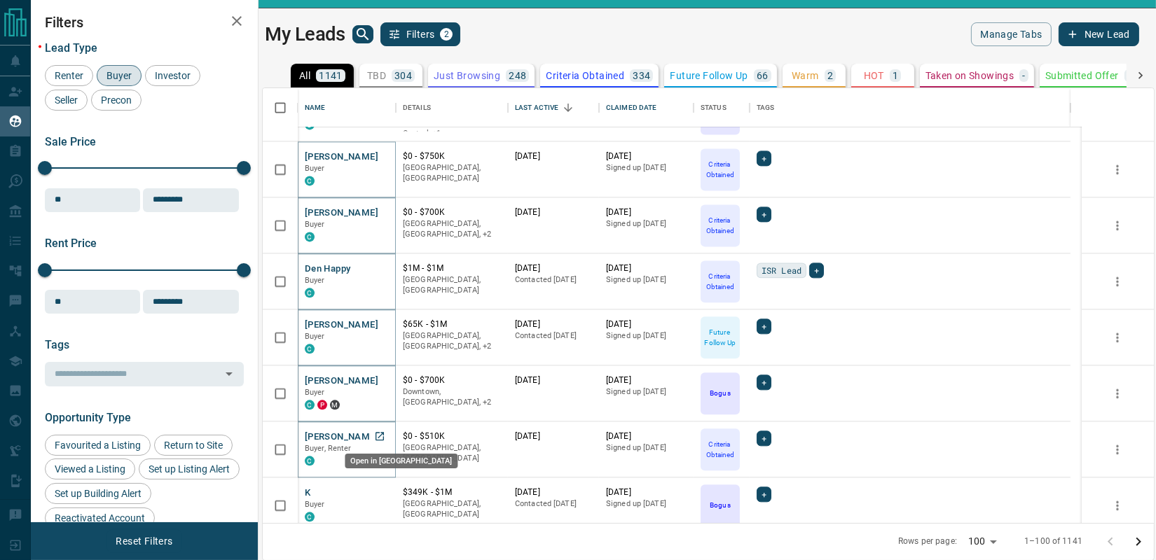
click at [383, 436] on icon "Open in New Tab" at bounding box center [380, 436] width 8 height 8
click at [381, 491] on icon "Open in New Tab" at bounding box center [379, 492] width 11 height 11
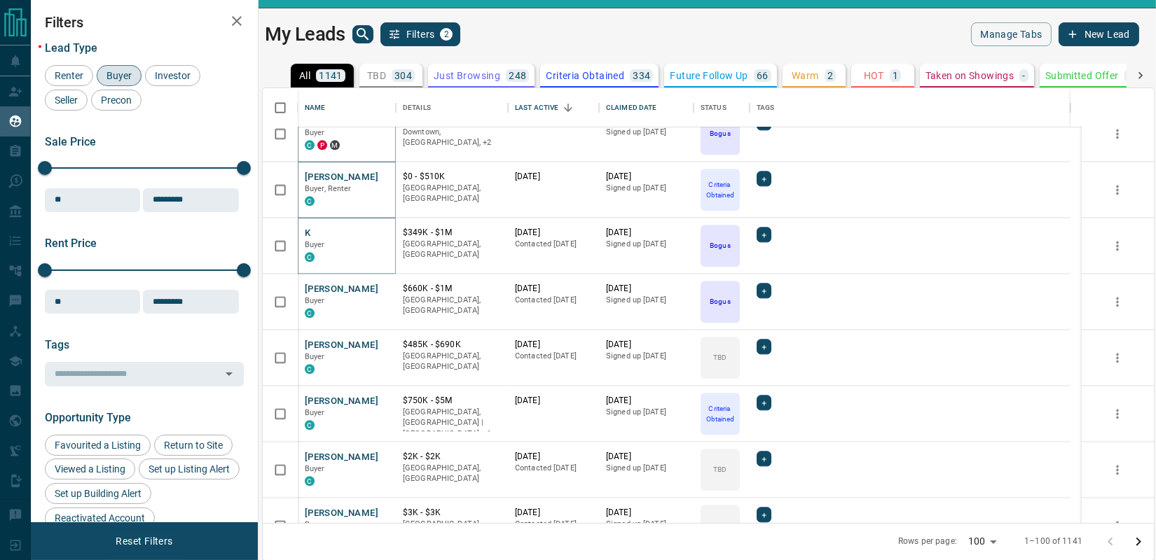
scroll to position [4411, 0]
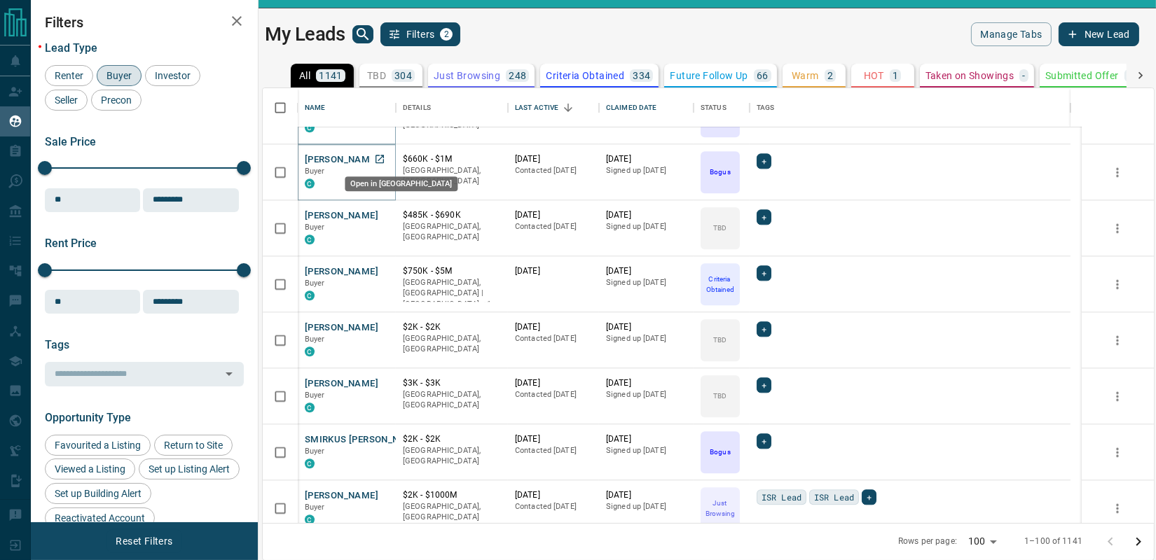
click at [382, 155] on icon "Open in New Tab" at bounding box center [379, 158] width 11 height 11
click at [381, 210] on icon "Open in New Tab" at bounding box center [379, 214] width 11 height 11
click at [381, 270] on icon "Open in New Tab" at bounding box center [379, 271] width 11 height 11
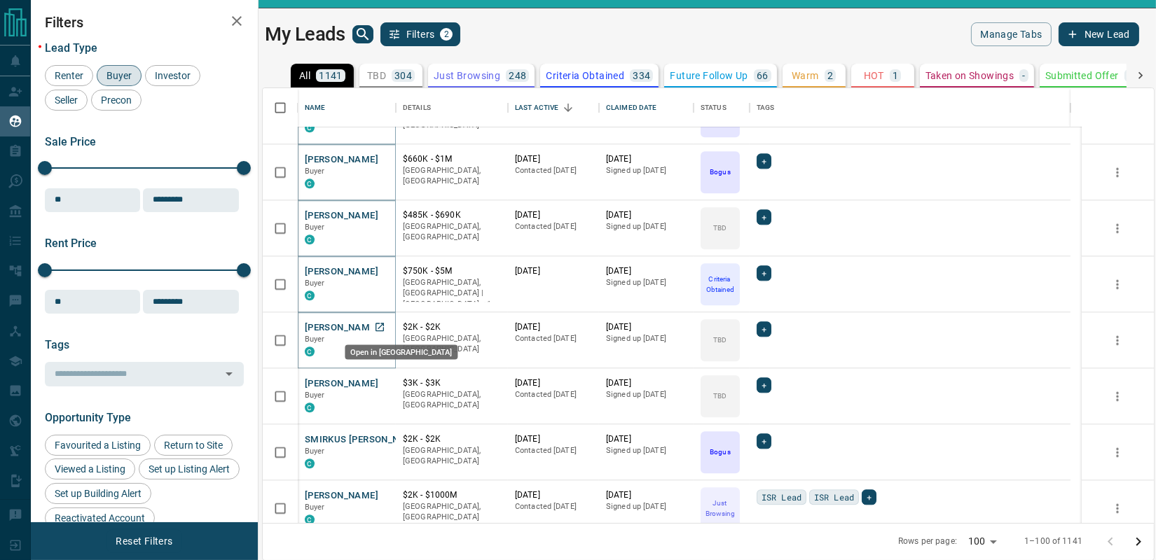
click at [378, 327] on icon "Open in New Tab" at bounding box center [379, 327] width 11 height 11
click at [383, 383] on icon "Open in New Tab" at bounding box center [379, 383] width 11 height 11
click at [379, 436] on icon "Open in New Tab" at bounding box center [379, 439] width 11 height 11
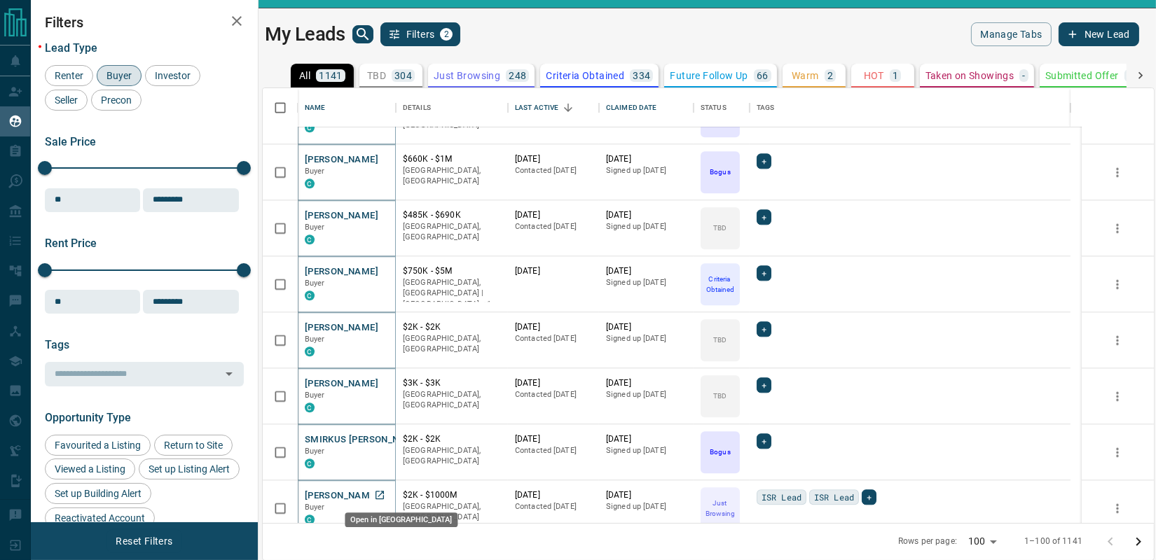
click at [378, 495] on icon "Open in New Tab" at bounding box center [379, 495] width 11 height 11
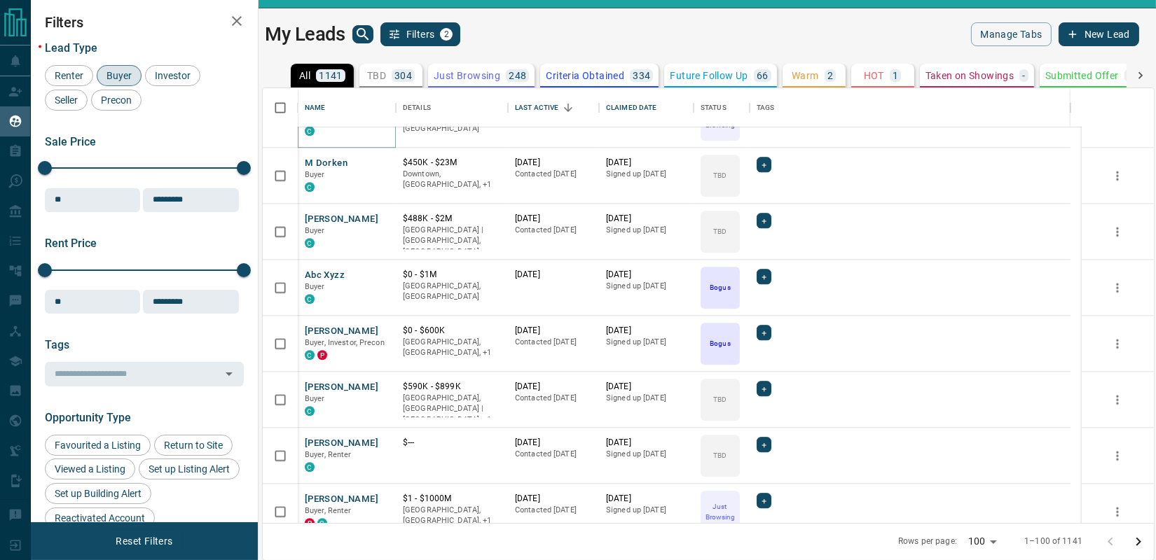
scroll to position [4670, 0]
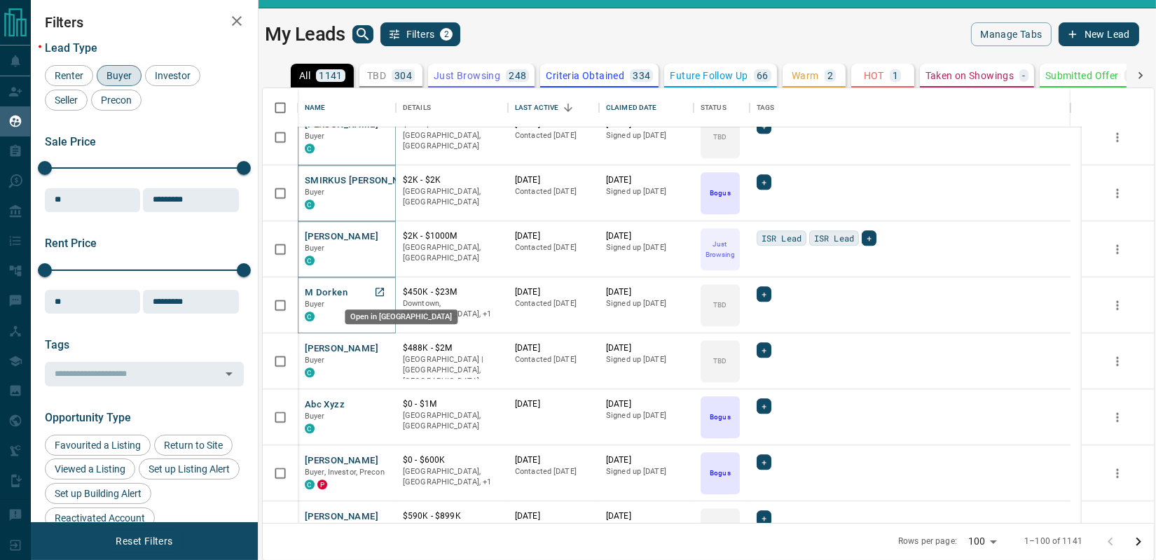
click at [382, 288] on icon "Open in New Tab" at bounding box center [380, 292] width 8 height 8
click at [378, 345] on icon "Open in New Tab" at bounding box center [379, 348] width 11 height 11
click at [381, 400] on icon "Open in New Tab" at bounding box center [380, 404] width 8 height 8
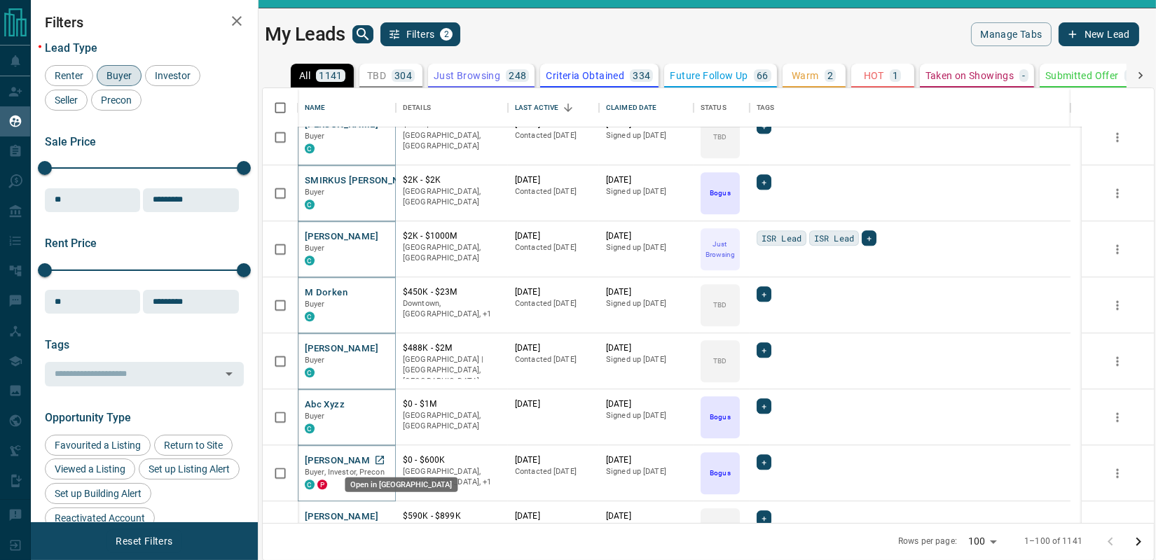
click at [383, 461] on icon "Open in New Tab" at bounding box center [380, 460] width 8 height 8
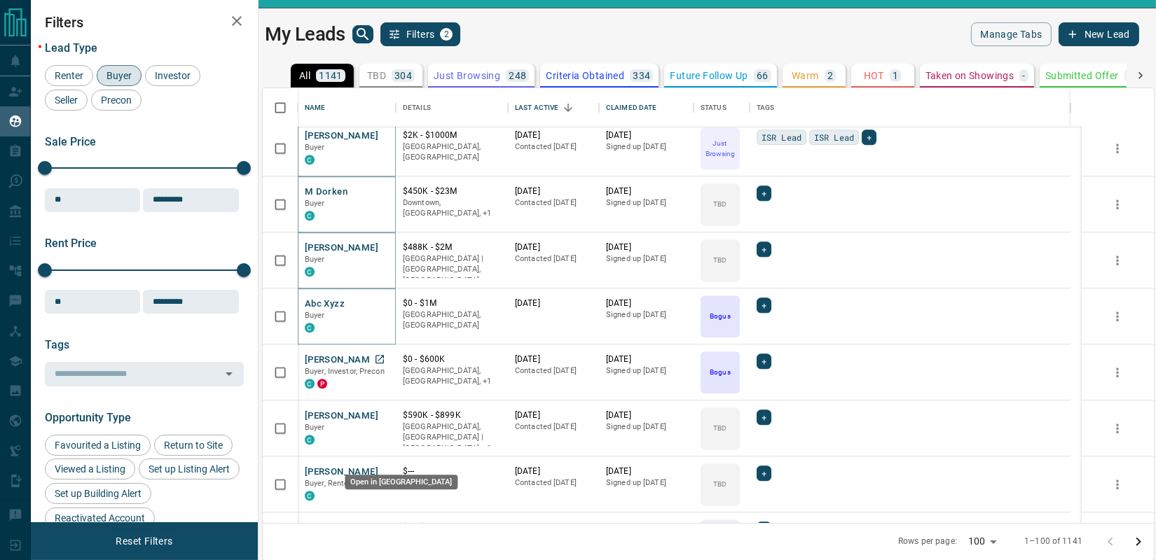
scroll to position [4800, 0]
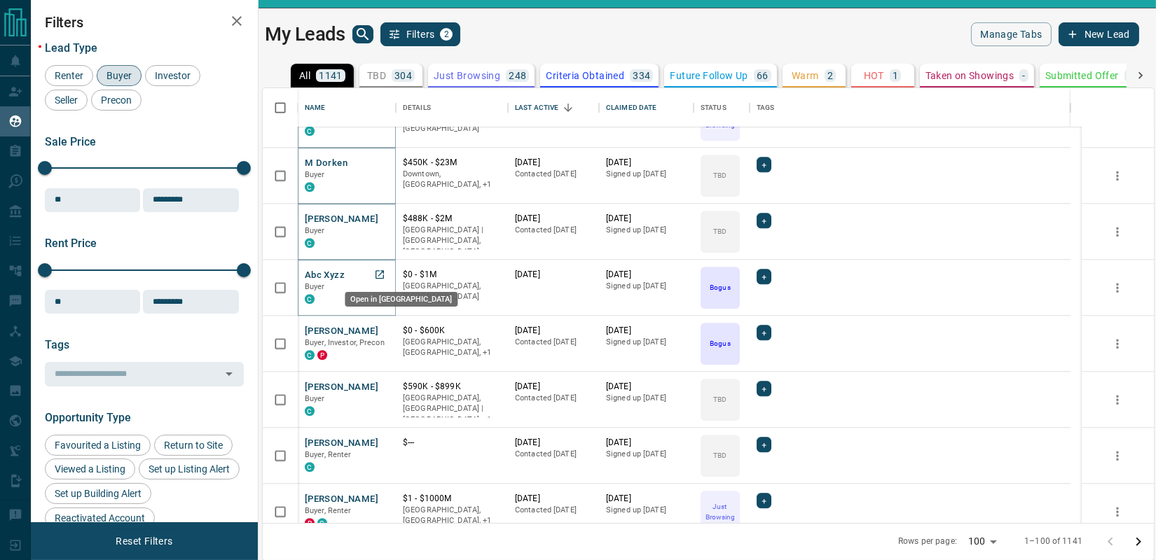
click at [379, 271] on icon "Open in New Tab" at bounding box center [379, 274] width 11 height 11
click at [380, 330] on icon "Open in New Tab" at bounding box center [379, 330] width 11 height 11
click at [381, 385] on icon "Open in New Tab" at bounding box center [379, 386] width 11 height 11
click at [378, 441] on icon "Open in New Tab" at bounding box center [379, 442] width 11 height 11
click at [380, 495] on icon "Open in New Tab" at bounding box center [379, 498] width 11 height 11
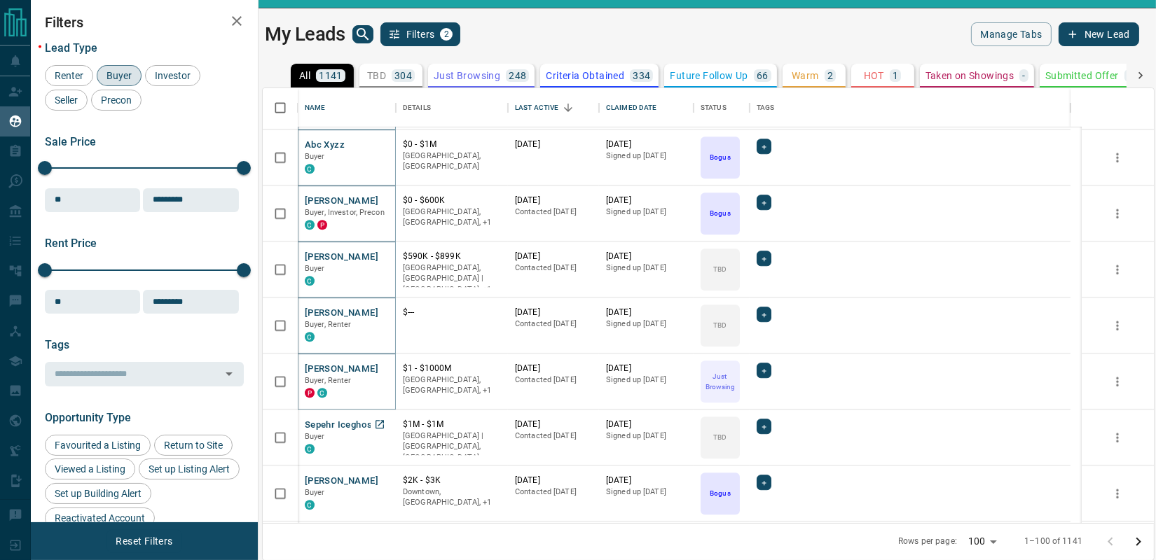
scroll to position [5060, 0]
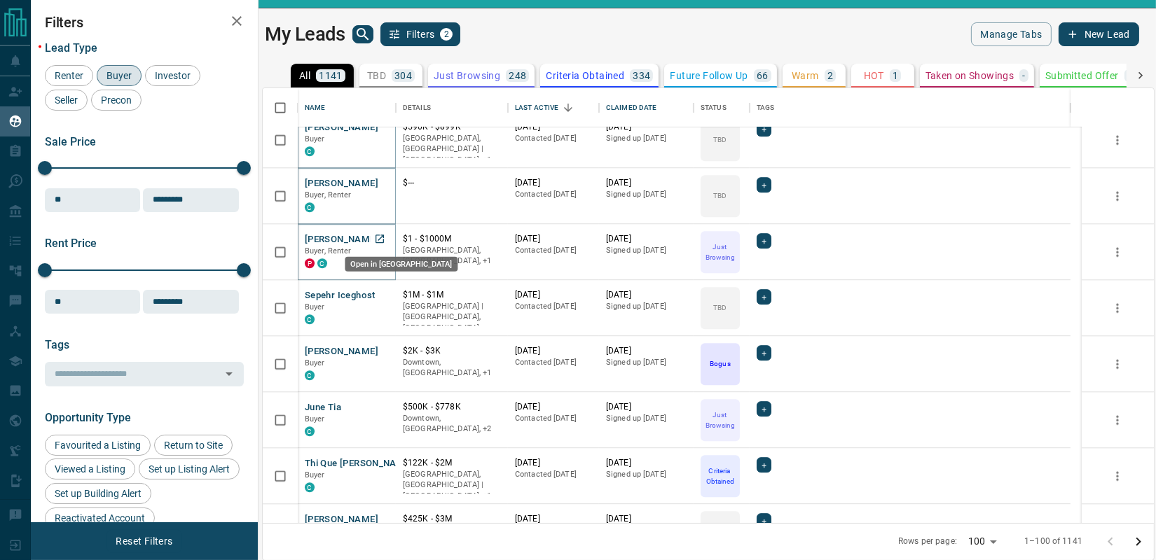
drag, startPoint x: 378, startPoint y: 235, endPoint x: 387, endPoint y: 305, distance: 71.4
click at [378, 235] on icon "Open in New Tab" at bounding box center [379, 238] width 11 height 11
click at [381, 294] on icon "Open in New Tab" at bounding box center [379, 294] width 11 height 11
click at [378, 347] on icon "Open in New Tab" at bounding box center [379, 350] width 11 height 11
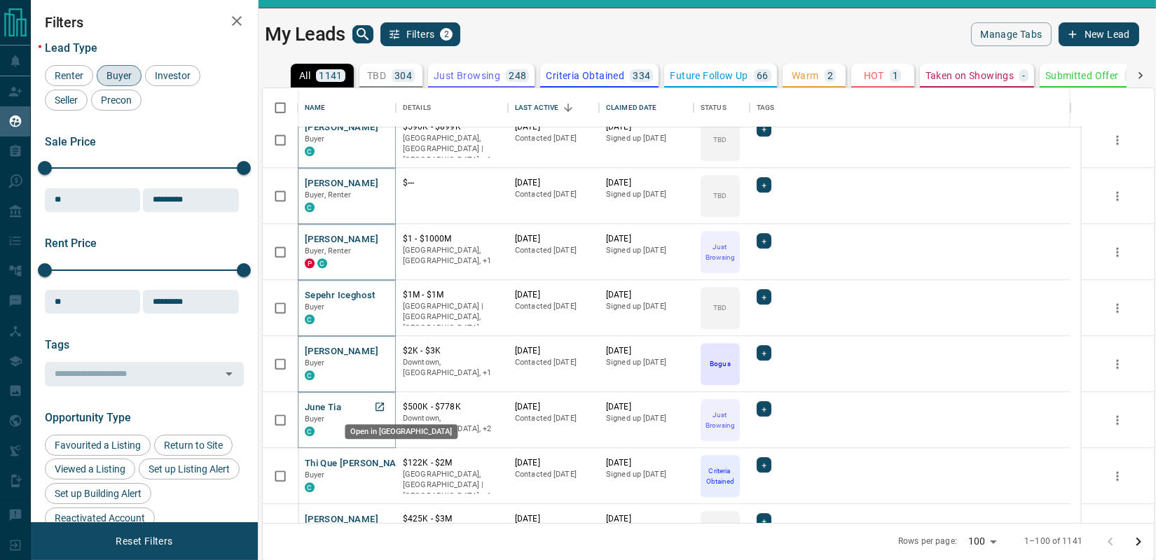
click at [381, 406] on icon "Open in New Tab" at bounding box center [379, 406] width 11 height 11
click at [380, 458] on icon "Open in New Tab" at bounding box center [379, 462] width 11 height 11
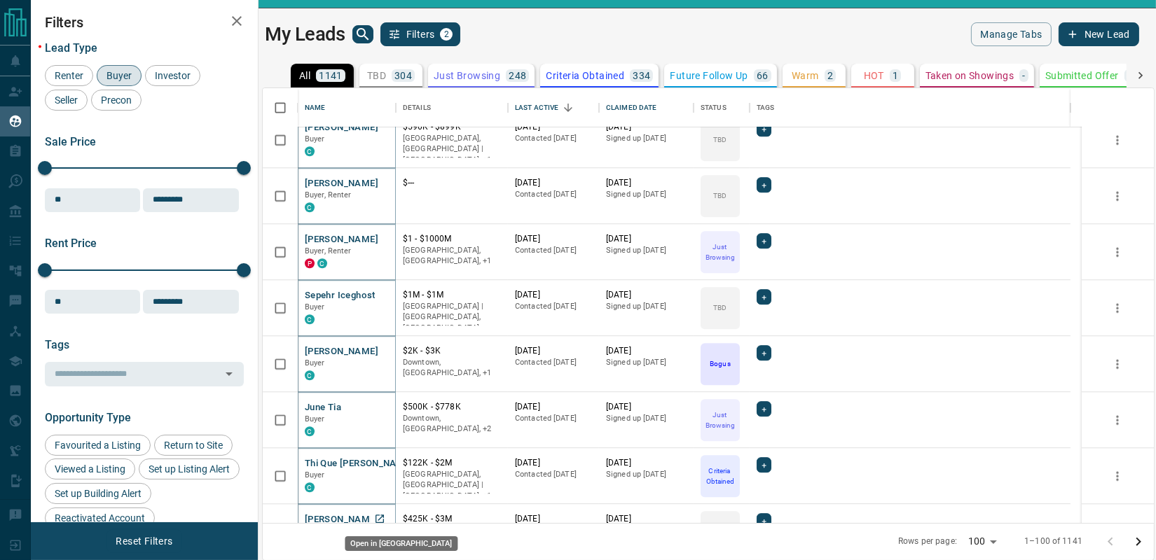
click at [381, 516] on icon "Open in New Tab" at bounding box center [380, 519] width 8 height 8
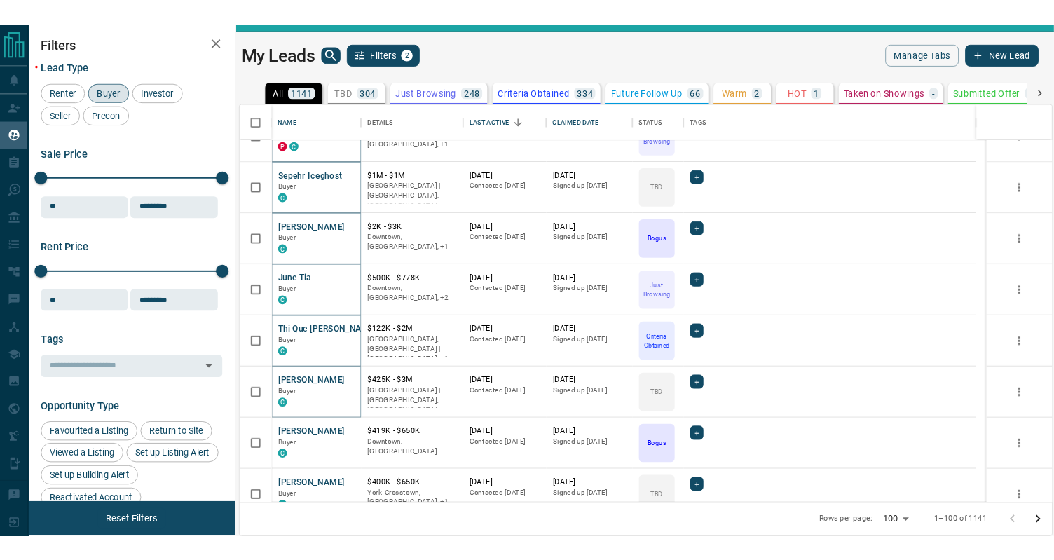
scroll to position [5208, 0]
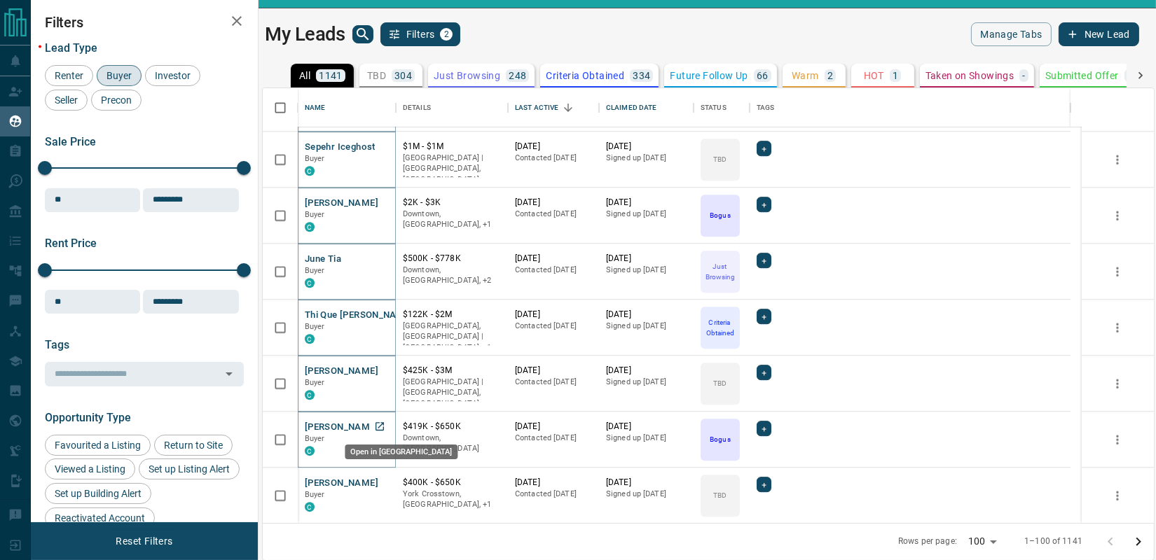
click at [383, 424] on icon "Open in New Tab" at bounding box center [380, 426] width 8 height 8
click at [378, 478] on icon "Open in New Tab" at bounding box center [379, 482] width 11 height 11
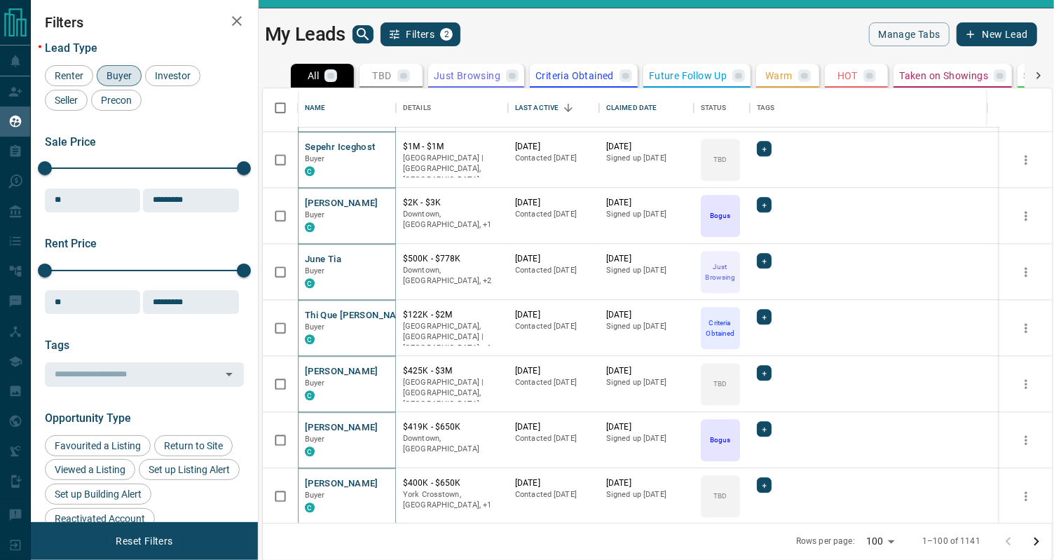
scroll to position [13, 12]
